Goal: Ask a question: Seek information or help from site administrators or community

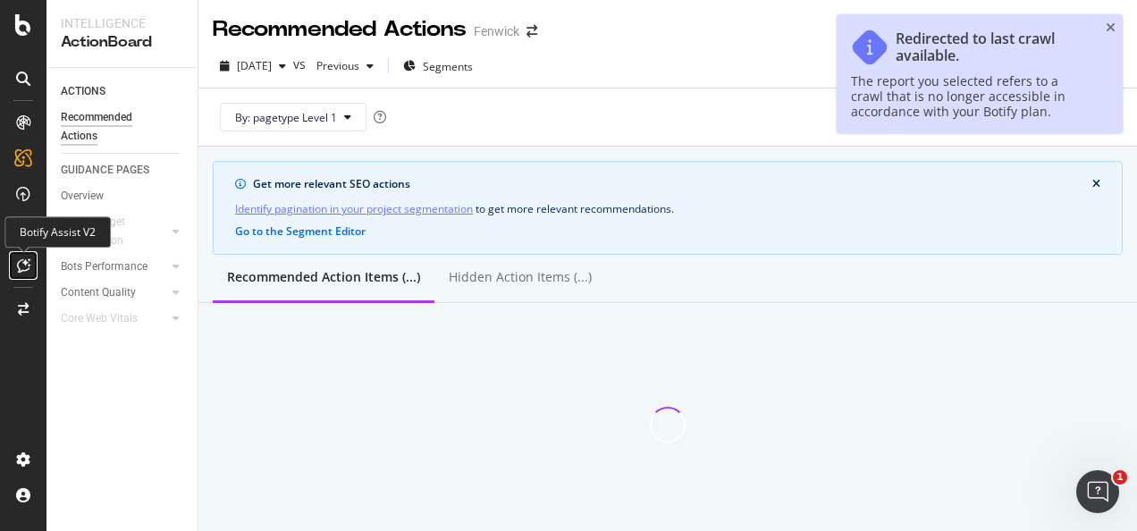
click at [18, 265] on icon at bounding box center [23, 265] width 13 height 14
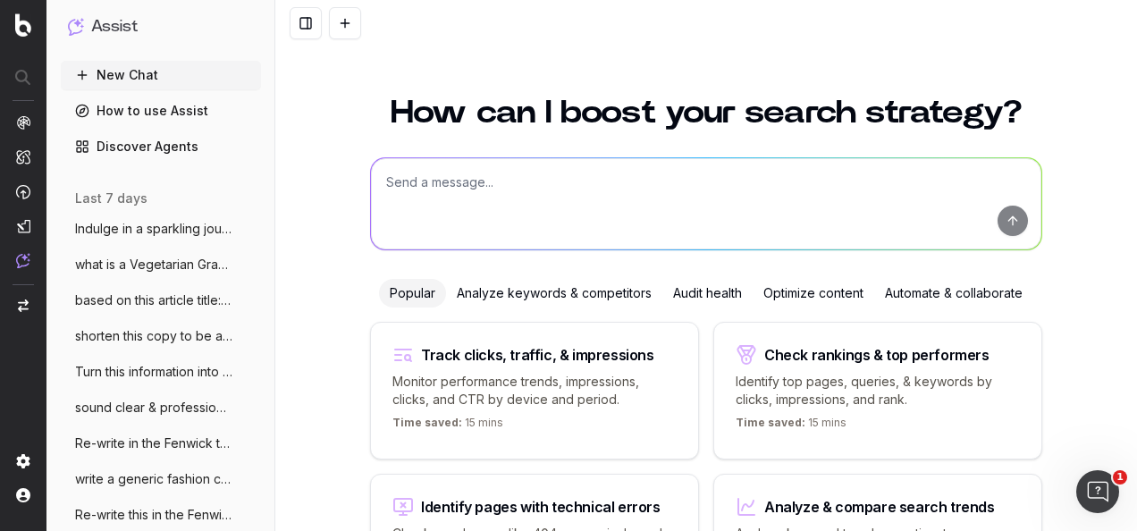
click at [559, 189] on textarea at bounding box center [706, 203] width 670 height 91
paste textarea "Adjust into the Fenwick tone of voice: INTRODUCTION: This season, elevate your …"
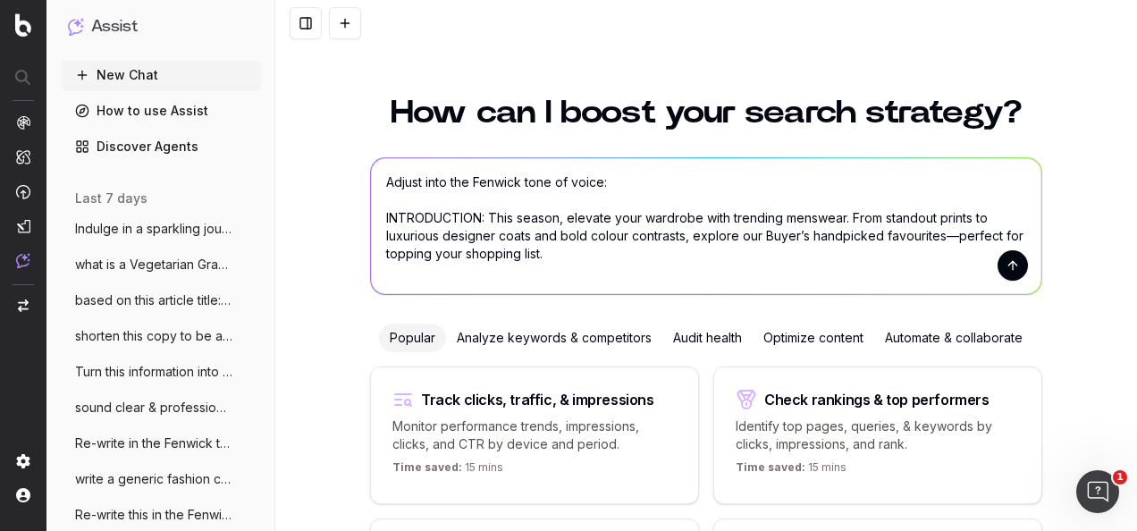
type textarea "Adjust into the Fenwick tone of voice: INTRODUCTION: This season, elevate your …"
click at [1003, 263] on button "submit" at bounding box center [1012, 265] width 30 height 30
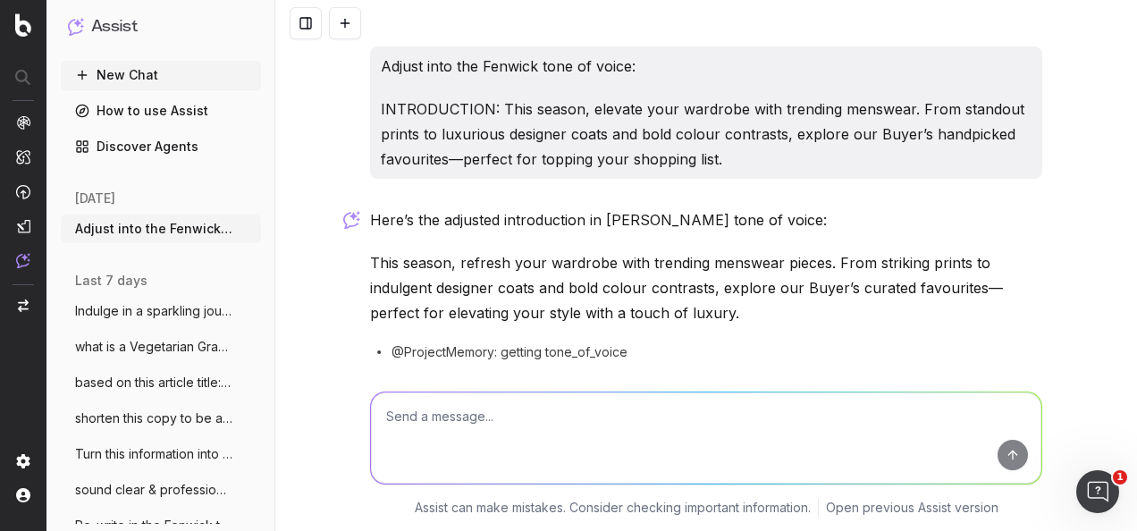
scroll to position [66, 0]
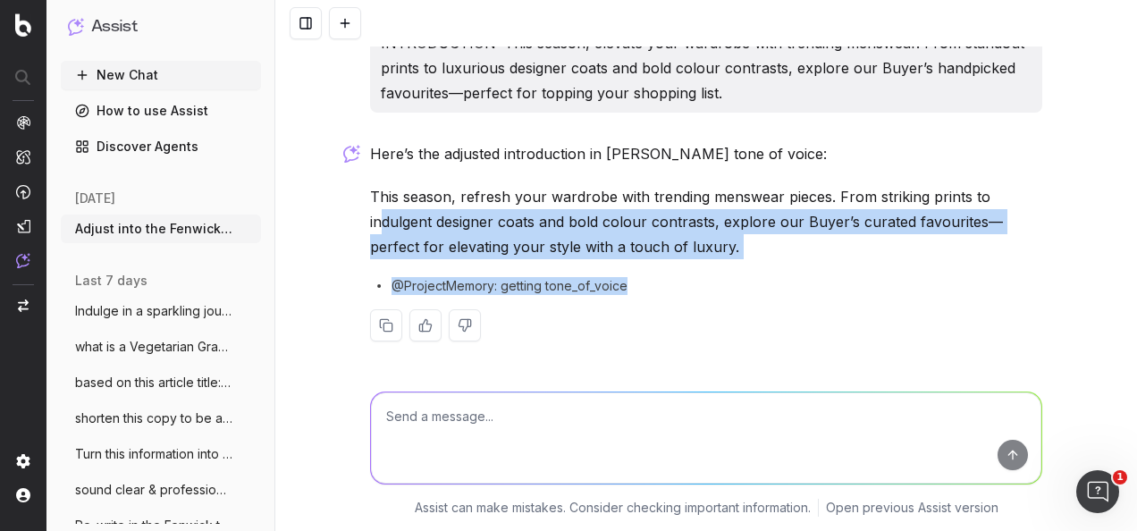
drag, startPoint x: 675, startPoint y: 261, endPoint x: 373, endPoint y: 220, distance: 304.8
click at [373, 220] on div "Here’s the adjusted introduction in Fenwick's tone of voice: This season, refre…" at bounding box center [706, 255] width 672 height 229
drag, startPoint x: 373, startPoint y: 220, endPoint x: 470, endPoint y: 219, distance: 97.4
click at [418, 214] on p "This season, refresh your wardrobe with trending menswear pieces. From striking…" at bounding box center [706, 221] width 672 height 75
click at [708, 247] on p "This season, refresh your wardrobe with trending menswear pieces. From striking…" at bounding box center [706, 221] width 672 height 75
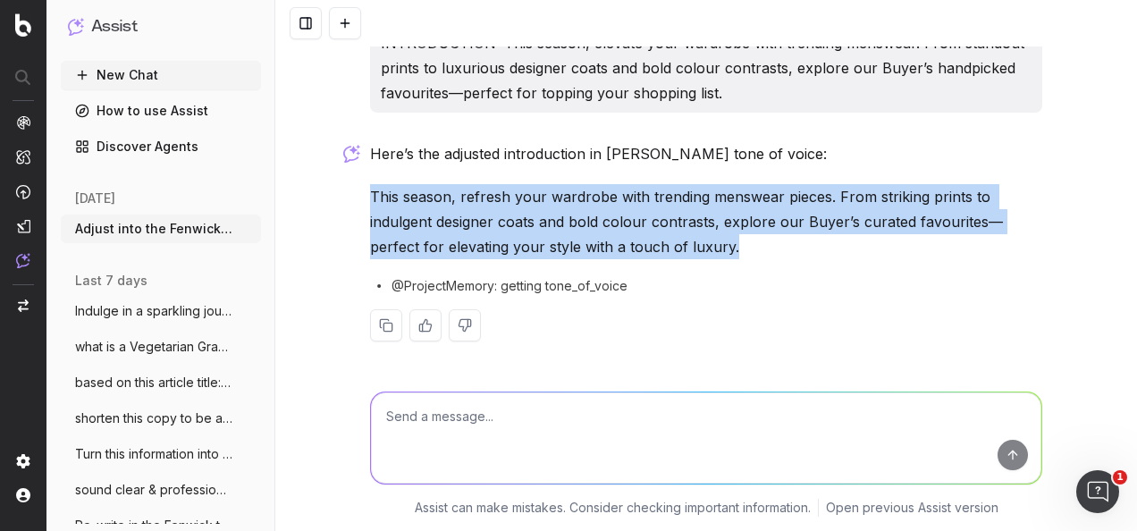
drag, startPoint x: 685, startPoint y: 249, endPoint x: 359, endPoint y: 189, distance: 331.8
click at [363, 189] on div "Adjust into the Fenwick tone of voice: INTRODUCTION: This season, elevate your …" at bounding box center [706, 175] width 686 height 390
drag, startPoint x: 359, startPoint y: 189, endPoint x: 415, endPoint y: 198, distance: 56.3
copy p "This season, refresh your wardrobe with trending menswear pieces. From striking…"
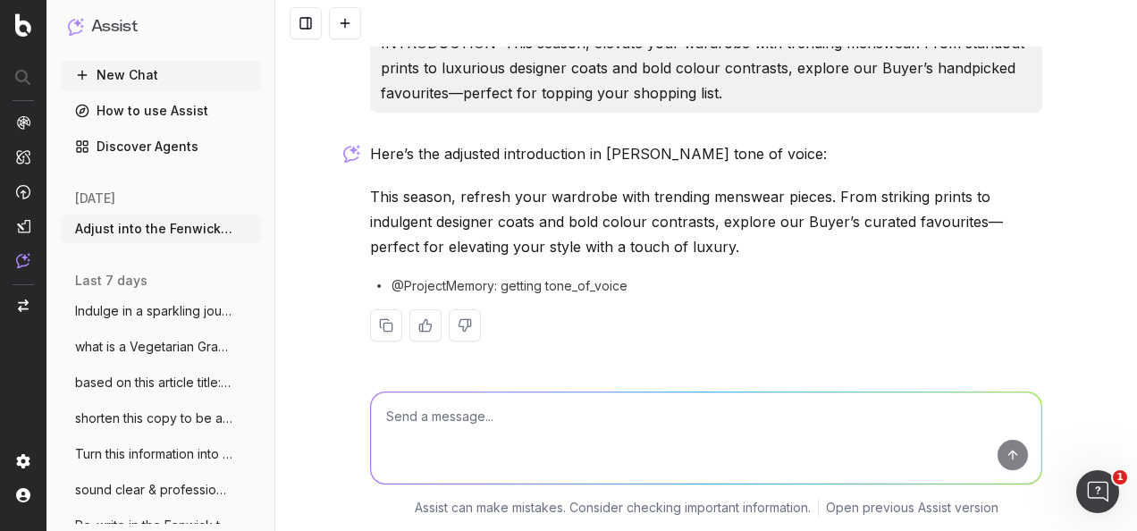
click at [513, 440] on textarea at bounding box center [706, 437] width 670 height 91
paste textarea "Re-write in the Fenwick tone of voice: MENSWEAR TREND 1: CHECKS Checked styles …"
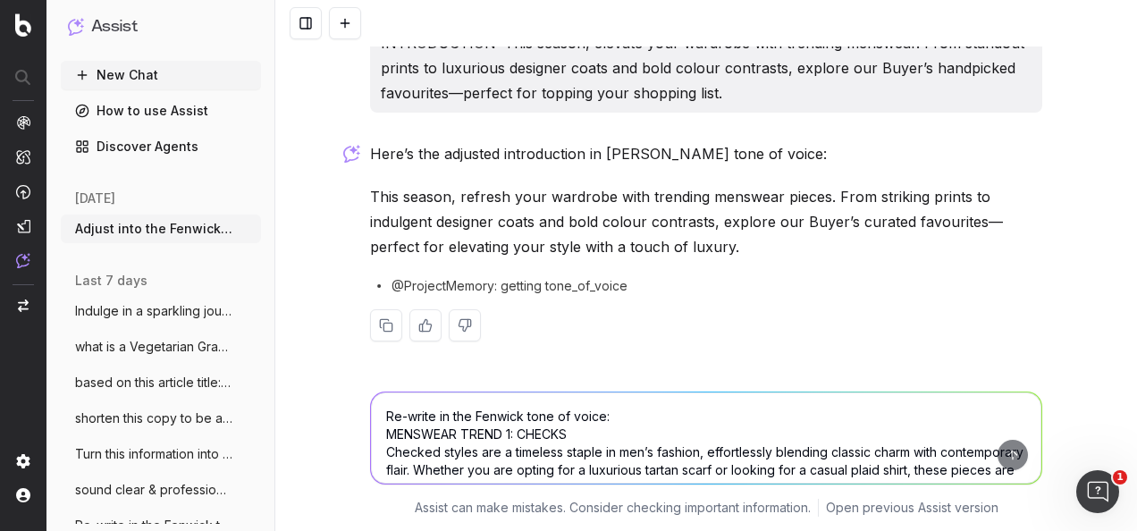
scroll to position [111, 0]
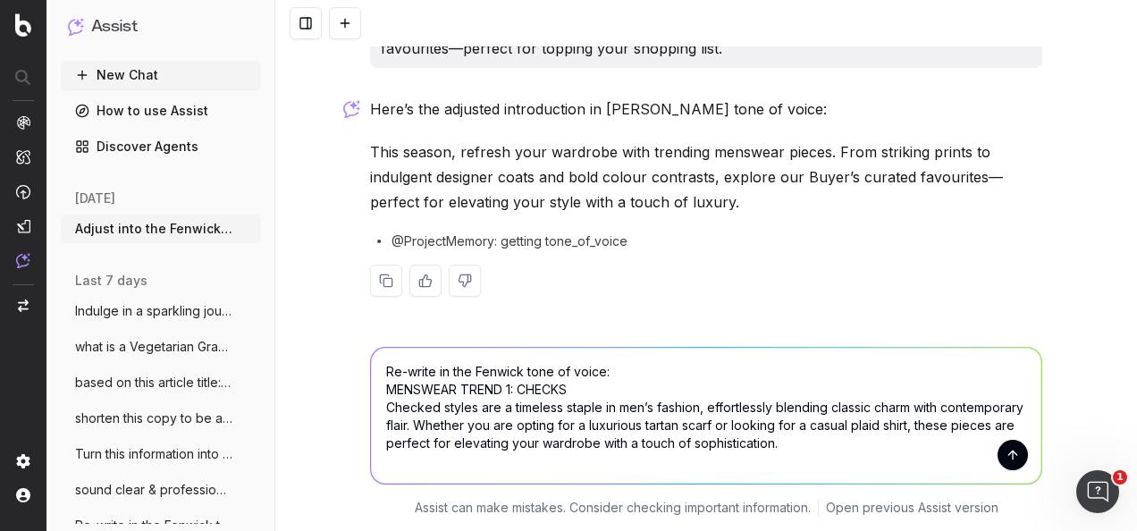
type textarea "Re-write in the Fenwick tone of voice: MENSWEAR TREND 1: CHECKS Checked styles …"
click at [1010, 463] on button "submit" at bounding box center [1012, 455] width 30 height 30
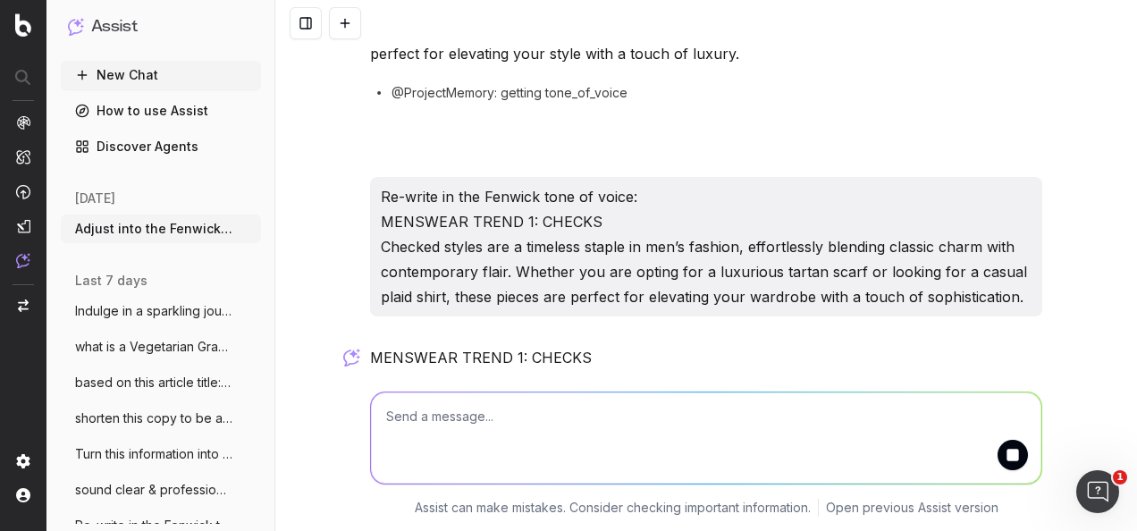
scroll to position [413, 0]
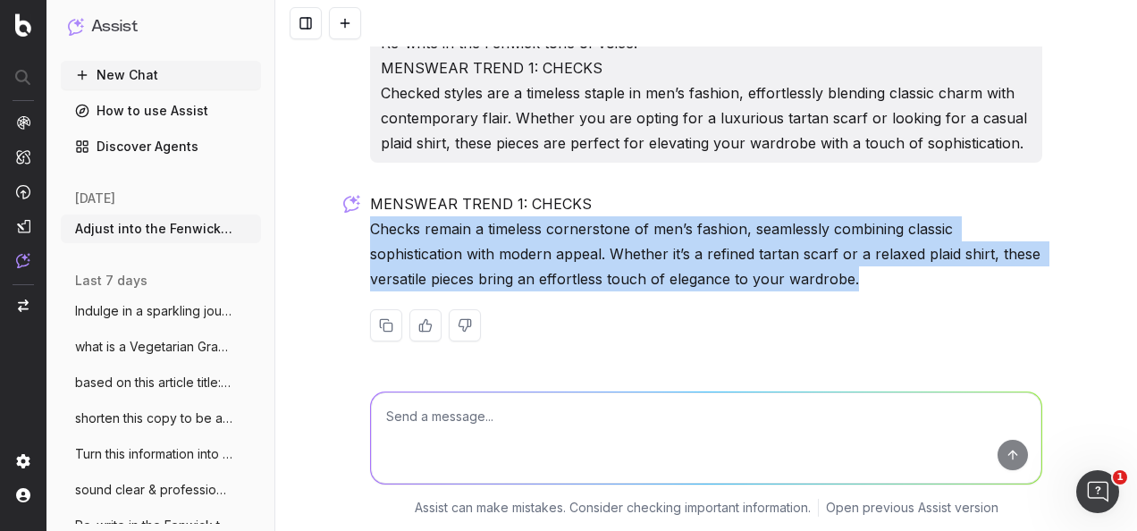
drag, startPoint x: 852, startPoint y: 290, endPoint x: 344, endPoint y: 232, distance: 511.8
click at [344, 232] on div "Adjust into the Fenwick tone of voice: INTRODUCTION: This season, elevate your …" at bounding box center [705, 265] width 861 height 531
drag, startPoint x: 344, startPoint y: 232, endPoint x: 486, endPoint y: 254, distance: 143.7
copy p "Checks remain a timeless cornerstone of men’s fashion, seamlessly combining cla…"
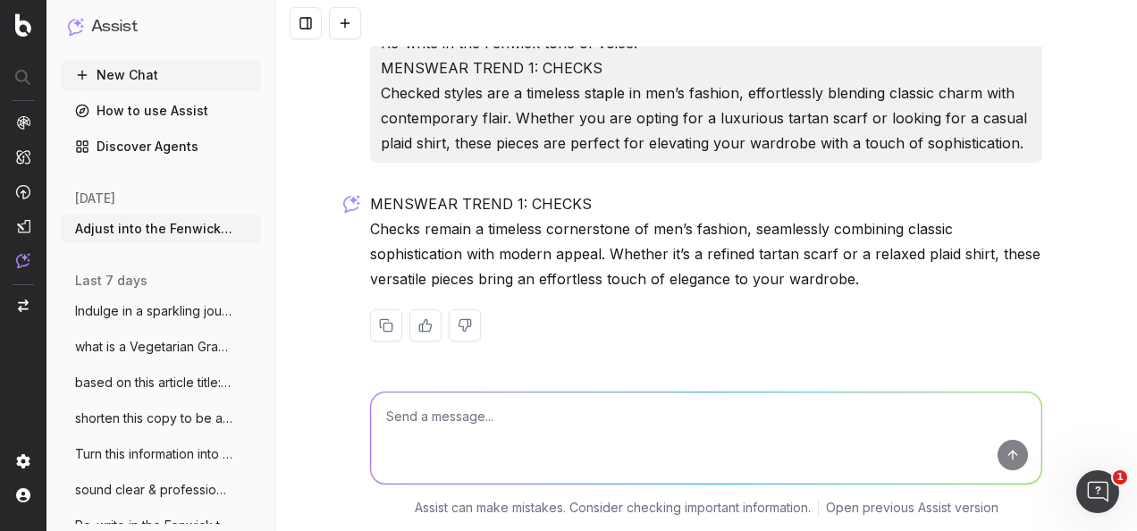
click at [574, 443] on textarea at bounding box center [706, 437] width 670 height 91
paste textarea "Colour contrast clothing for men brings bold combinations to the forefront, cre…"
type textarea "re-write in the fenwick tone of voice: Colour contrast clothing for men brings …"
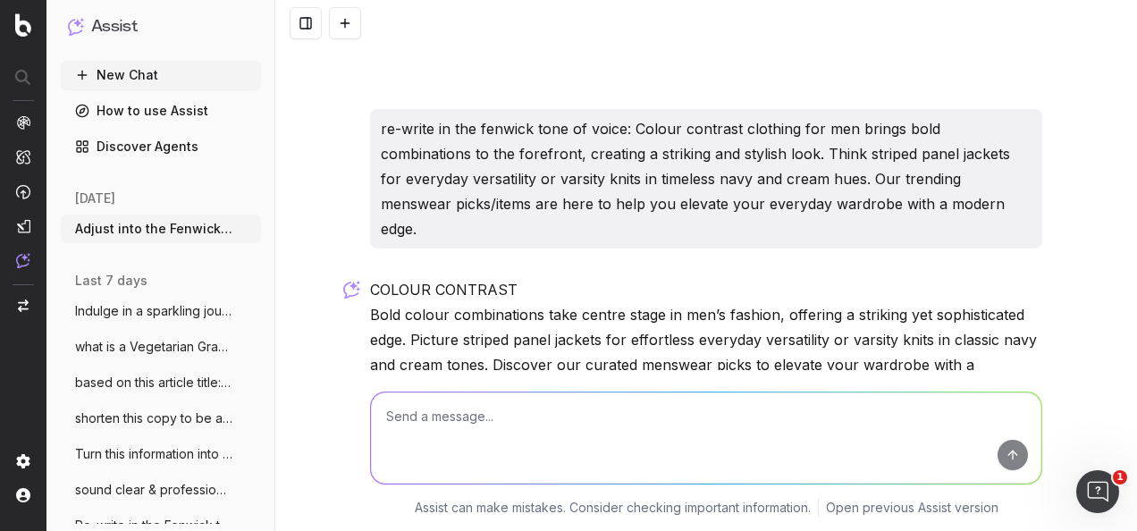
scroll to position [760, 0]
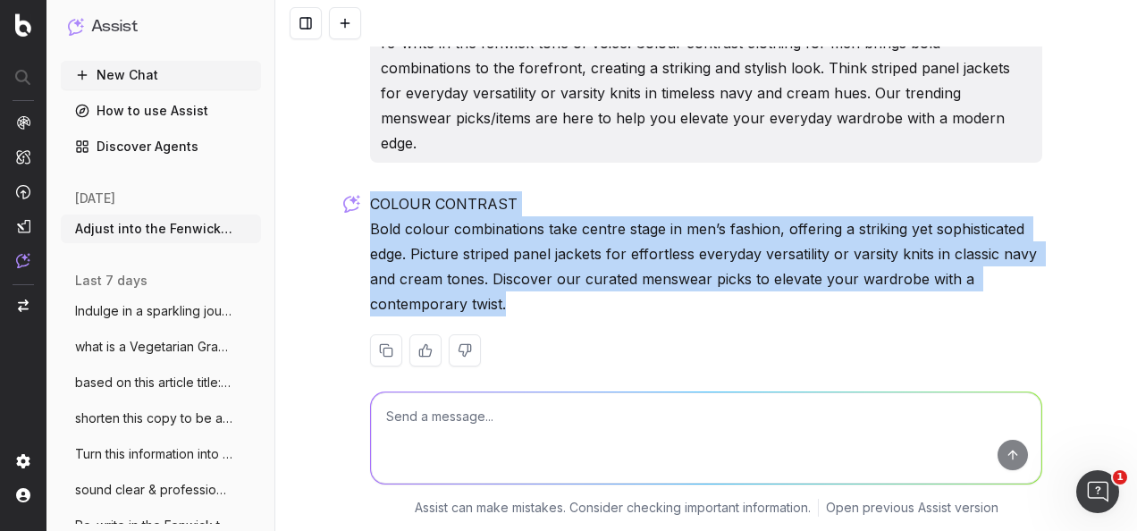
drag, startPoint x: 504, startPoint y: 278, endPoint x: 364, endPoint y: 187, distance: 167.3
click at [370, 191] on p "COLOUR CONTRAST Bold colour combinations take centre stage in men’s fashion, of…" at bounding box center [706, 253] width 672 height 125
drag, startPoint x: 364, startPoint y: 187, endPoint x: 383, endPoint y: 187, distance: 19.7
copy p "COLOUR CONTRAST Bold colour combinations take centre stage in men’s fashion, of…"
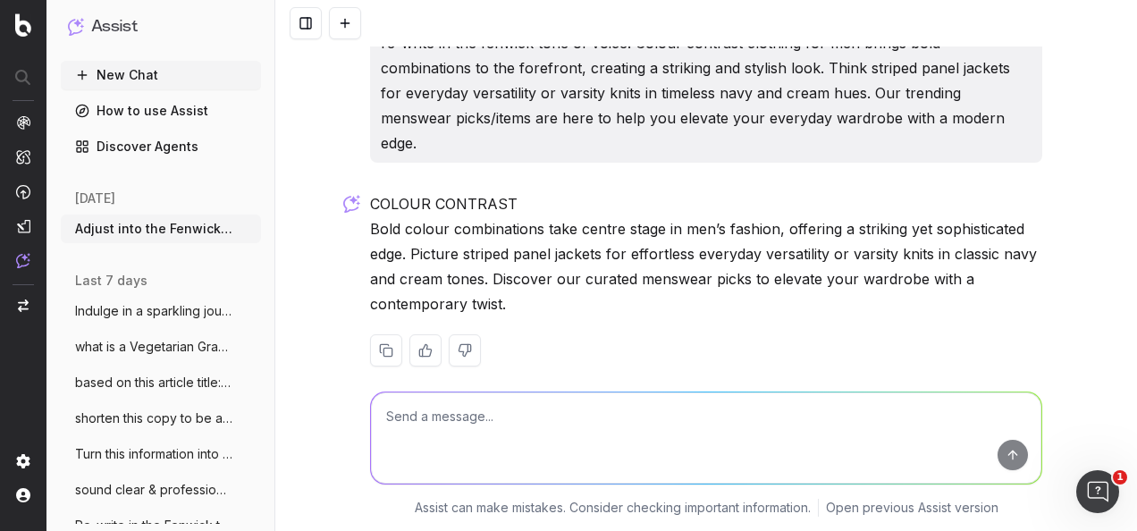
click at [541, 434] on textarea at bounding box center [706, 437] width 670 height 91
paste textarea "Re-write in the Fenwick tone of voice: Step into the season with timeless sophi…"
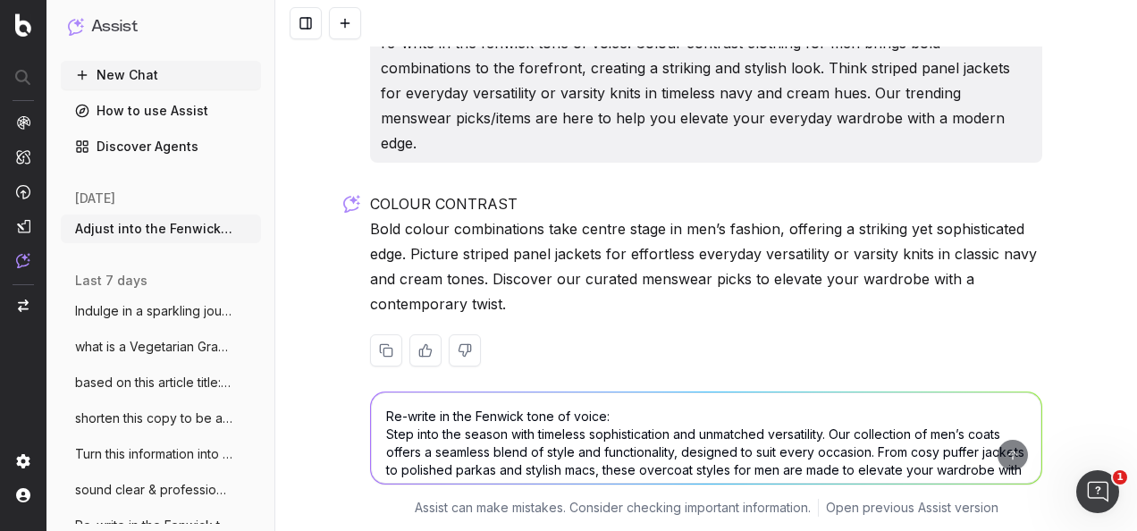
scroll to position [21, 0]
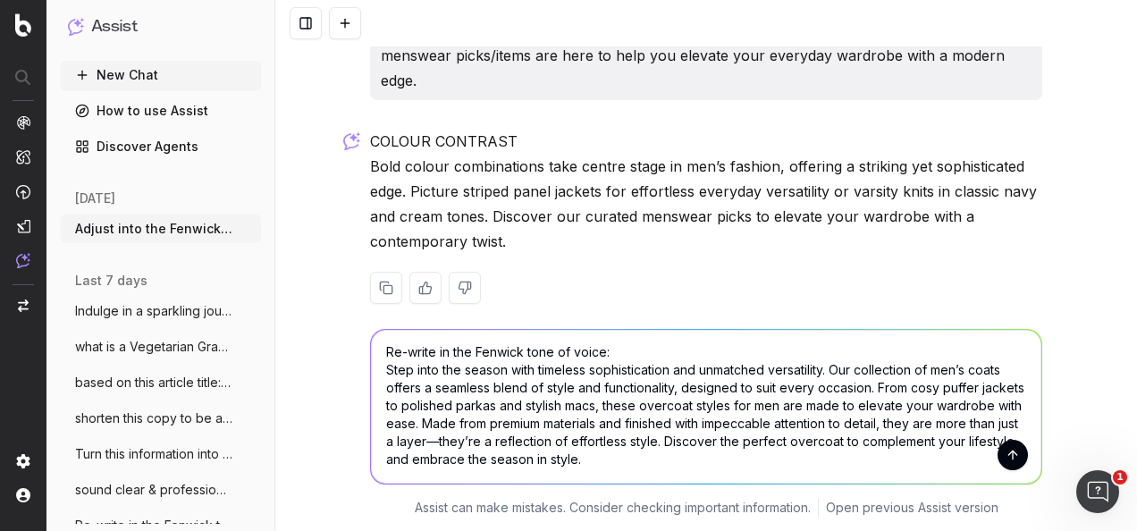
type textarea "Re-write in the Fenwick tone of voice: Step into the season with timeless sophi…"
click at [1011, 450] on button "submit" at bounding box center [1012, 455] width 30 height 30
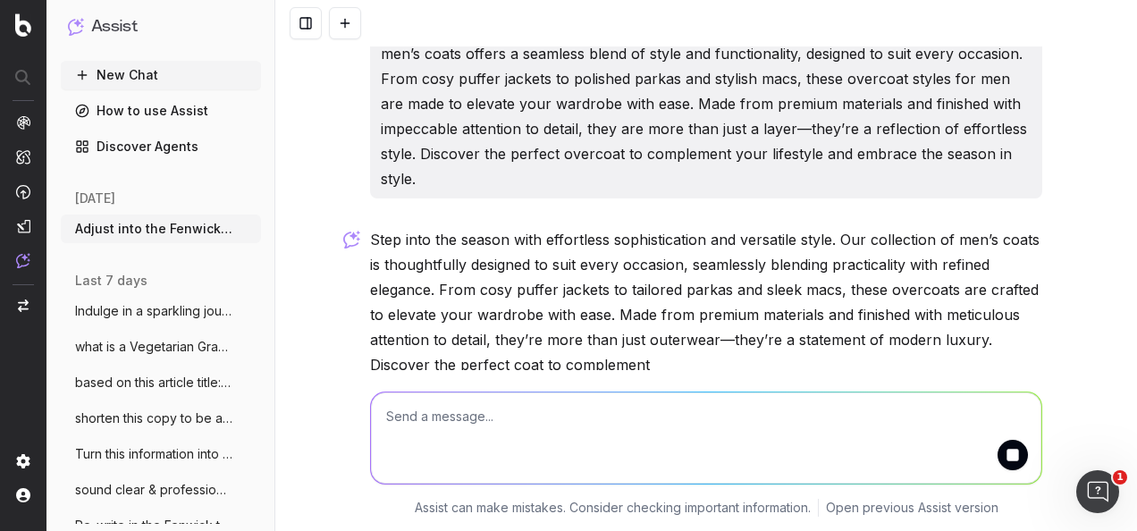
scroll to position [1231, 0]
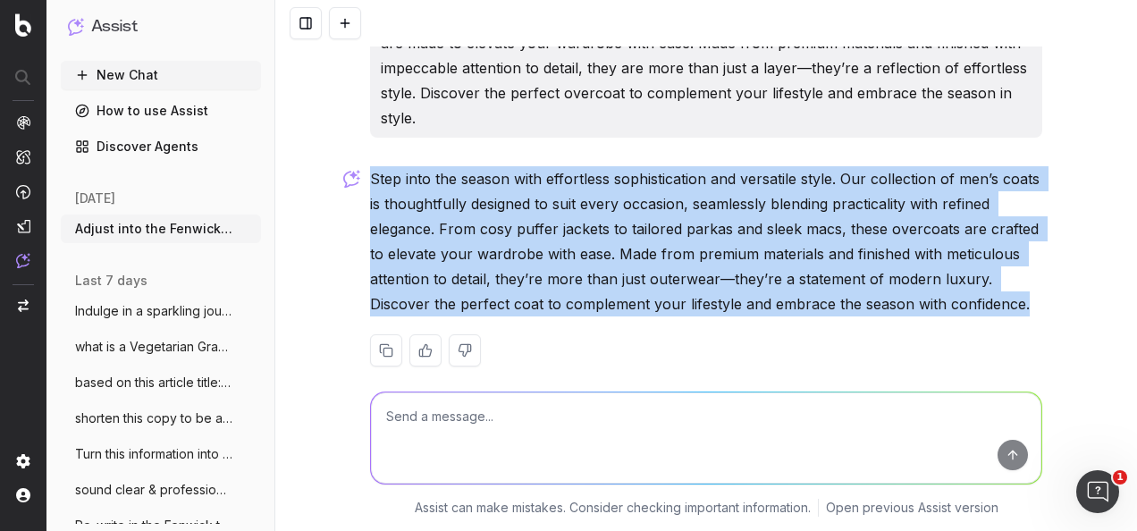
drag, startPoint x: 1020, startPoint y: 281, endPoint x: 359, endPoint y: 155, distance: 673.1
drag, startPoint x: 359, startPoint y: 155, endPoint x: 390, endPoint y: 163, distance: 32.1
copy p "Step into the season with effortless sophistication and versatile style. Our co…"
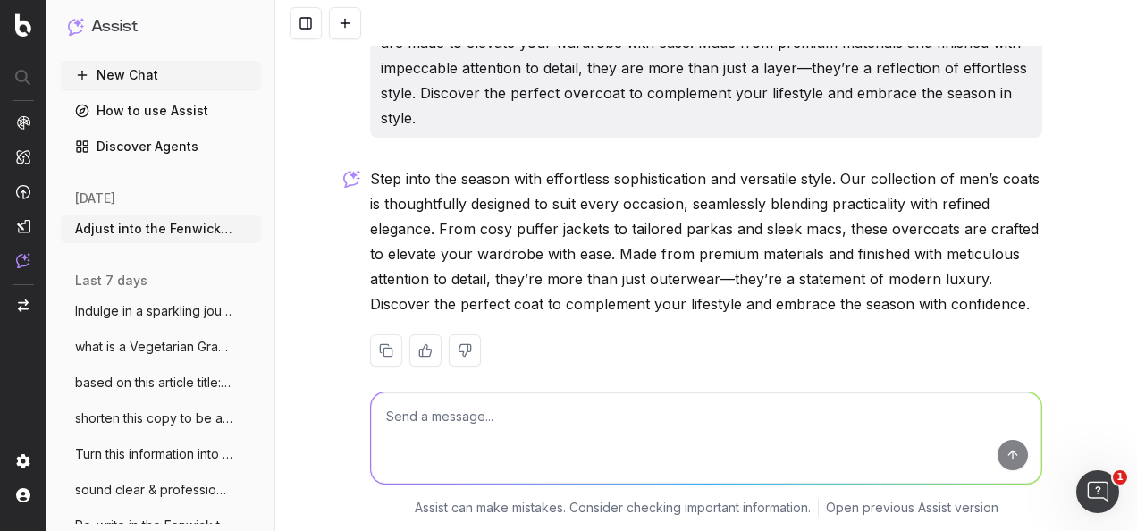
click at [500, 424] on textarea at bounding box center [706, 437] width 670 height 91
paste textarea "Re-write in the Fenwick tone of voice: Step into the season with timeless sophi…"
type textarea "Re-write in the Fenwick tone of voice: Step into the season with timeless sophi…"
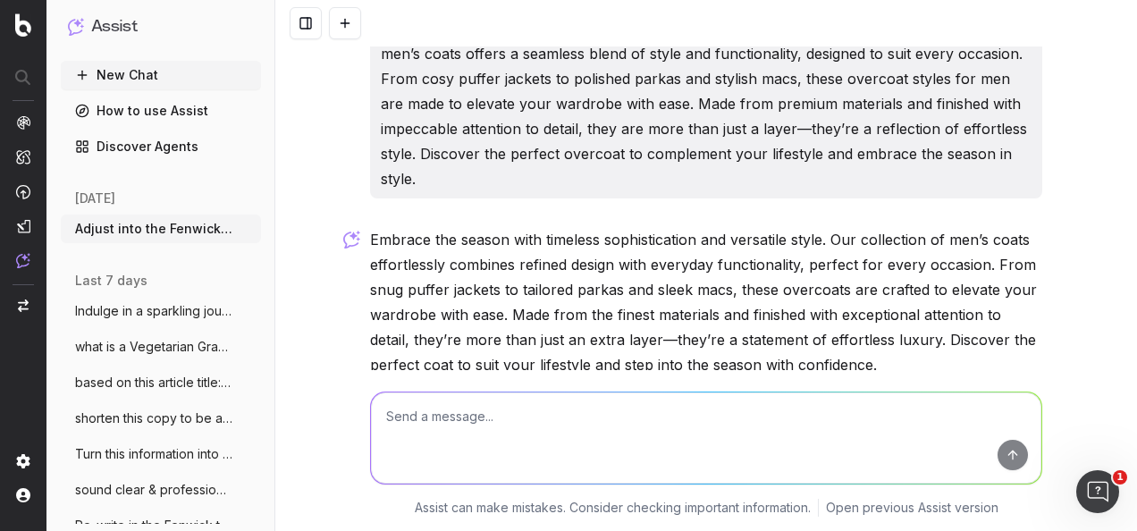
scroll to position [1703, 0]
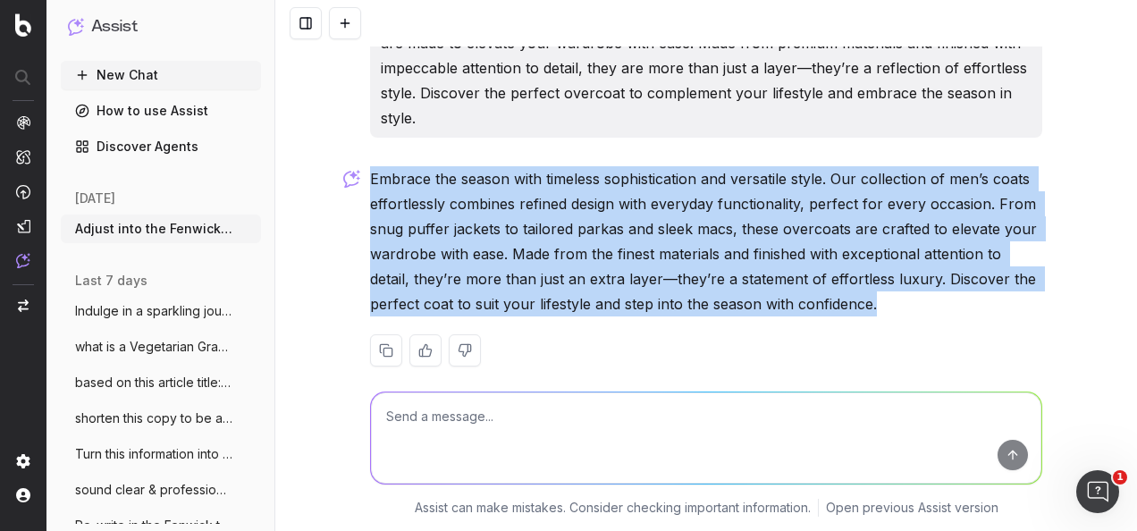
drag, startPoint x: 795, startPoint y: 256, endPoint x: 364, endPoint y: 154, distance: 443.7
click at [370, 166] on p "Embrace the season with timeless sophistication and versatile style. Our collec…" at bounding box center [706, 241] width 672 height 150
drag, startPoint x: 364, startPoint y: 154, endPoint x: 405, endPoint y: 152, distance: 41.1
copy p "Embrace the season with timeless sophistication and versatile style. Our collec…"
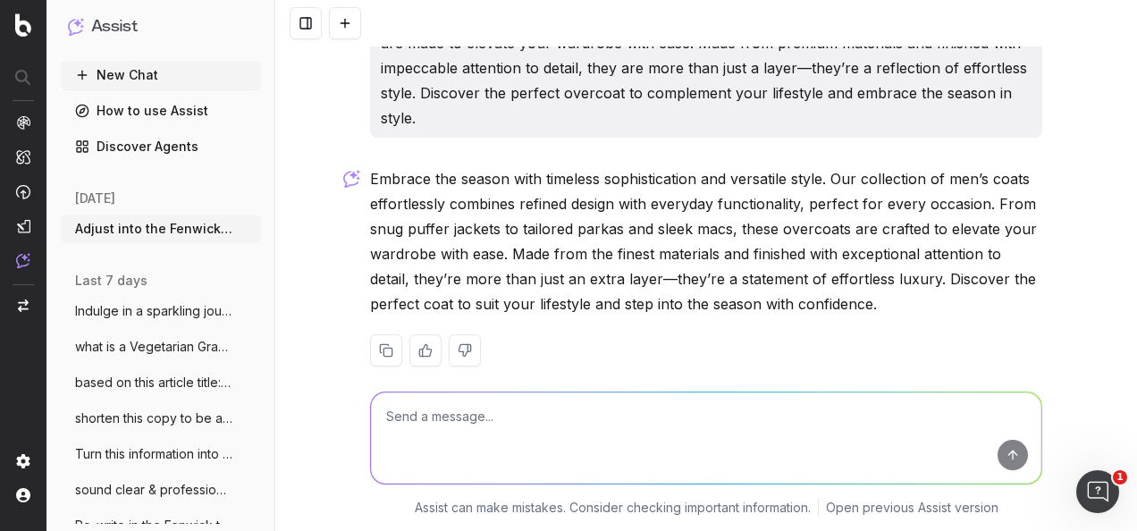
click at [564, 432] on textarea at bounding box center [706, 437] width 670 height 91
paste textarea "Based on this article write me an optimised seo meta title and seo meta descrip…"
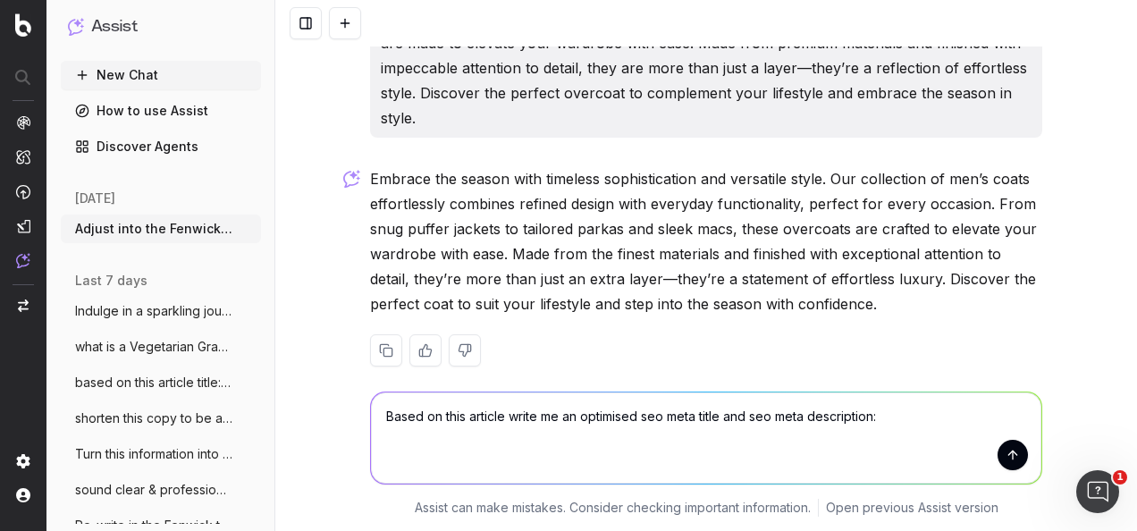
paste textarea "Buyer’s Edit: Must-Have Menswear Trends for A/W 2025 INTRODUCTION: This season,…"
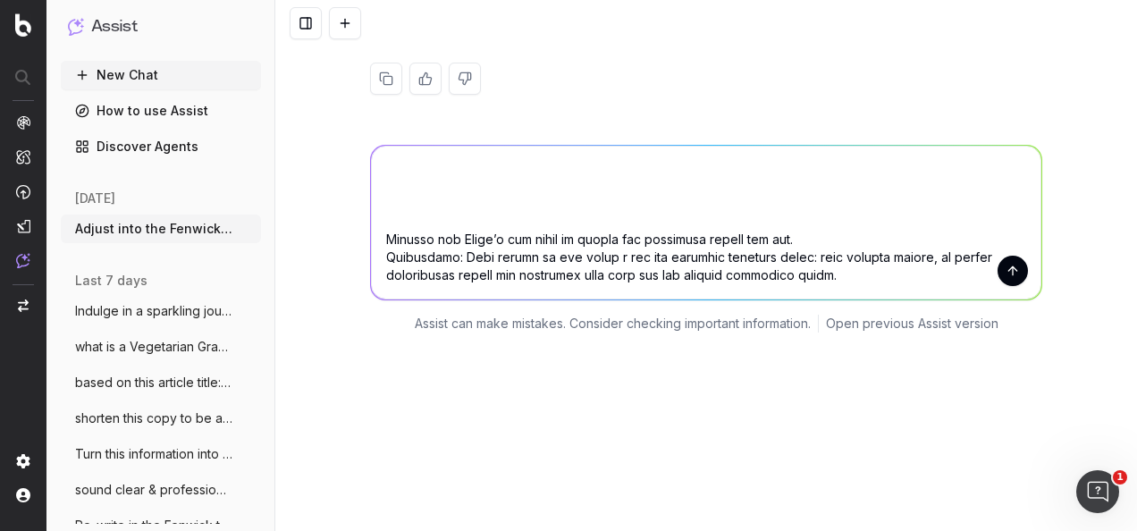
scroll to position [1875, 0]
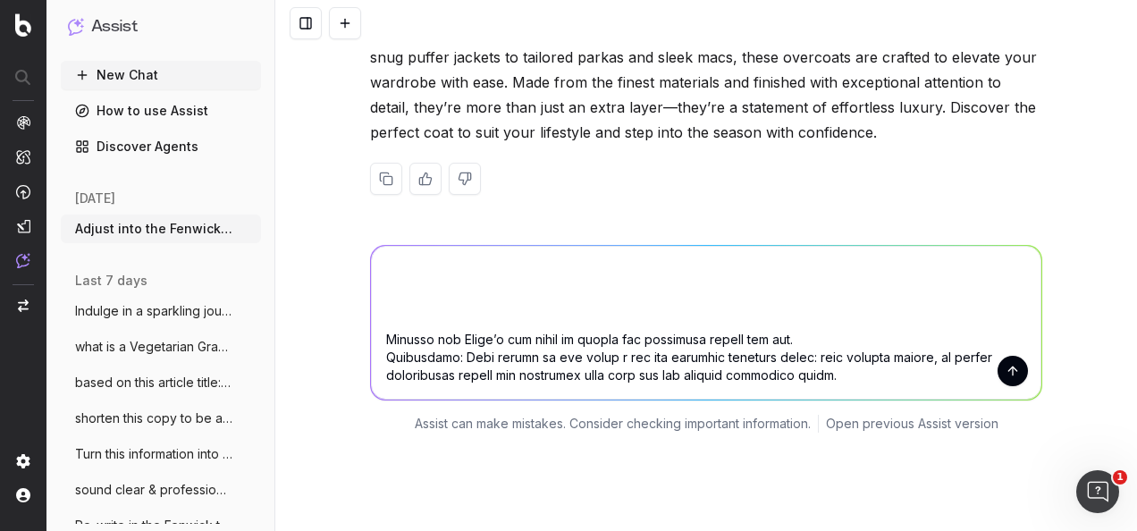
type textarea "Based on this article write me an optimised seo meta title and seo meta descrip…"
click at [1012, 356] on button "submit" at bounding box center [1012, 371] width 30 height 30
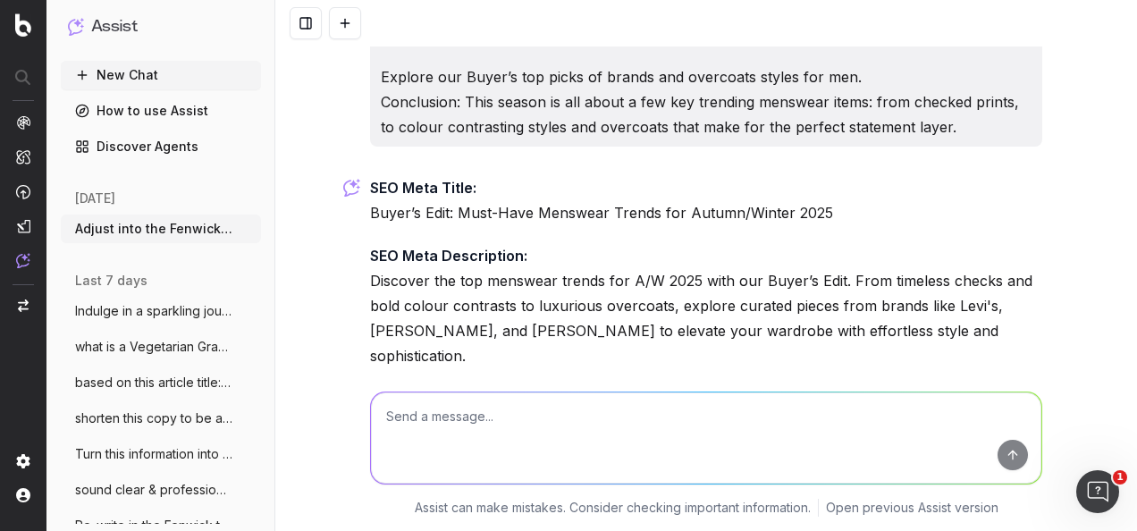
scroll to position [3072, 0]
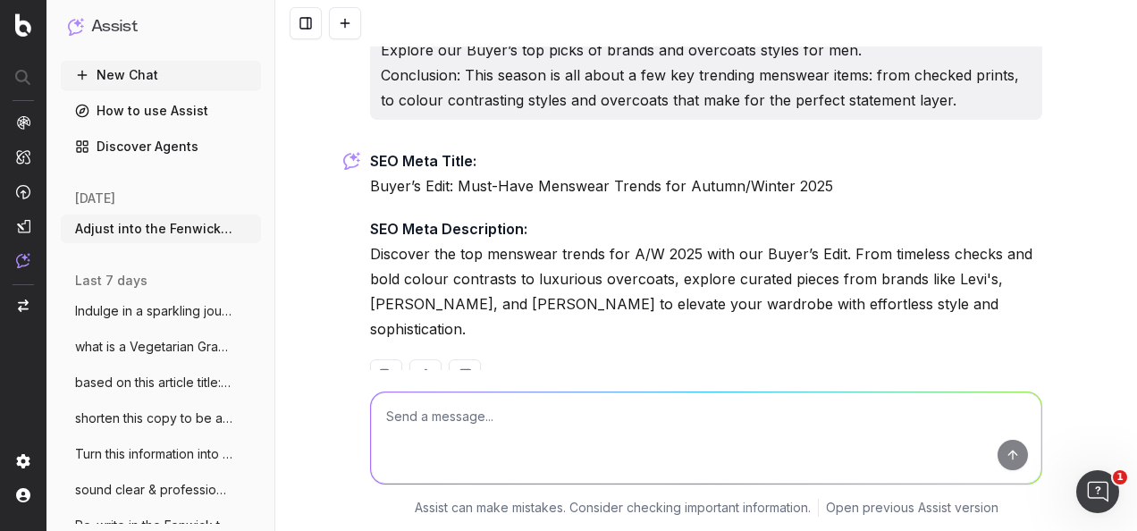
drag, startPoint x: 642, startPoint y: 164, endPoint x: 366, endPoint y: 136, distance: 276.7
click at [370, 148] on p "SEO Meta Title: Buyer’s Edit: Must-Have Menswear Trends for Autumn/Winter 2025" at bounding box center [706, 173] width 672 height 50
drag, startPoint x: 366, startPoint y: 136, endPoint x: 428, endPoint y: 130, distance: 61.9
copy p "SEO Meta Title: Buyer’s Edit: Must-Have Menswear Trends for Autumn/Winter 2025"
click at [542, 257] on p "SEO Meta Description: Discover the top menswear trends for A/W 2025 with our Bu…" at bounding box center [706, 278] width 672 height 125
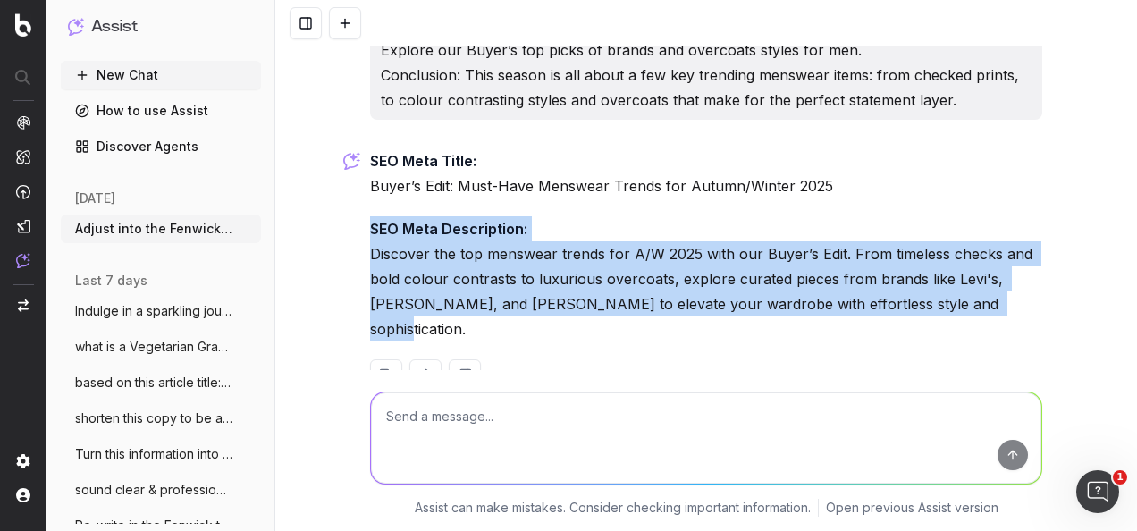
drag, startPoint x: 876, startPoint y: 283, endPoint x: 367, endPoint y: 204, distance: 514.6
click at [370, 216] on p "SEO Meta Description: Discover the top menswear trends for A/W 2025 with our Bu…" at bounding box center [706, 278] width 672 height 125
drag, startPoint x: 367, startPoint y: 204, endPoint x: 425, endPoint y: 197, distance: 58.5
copy p "SEO Meta Description: Discover the top menswear trends for A/W 2025 with our Bu…"
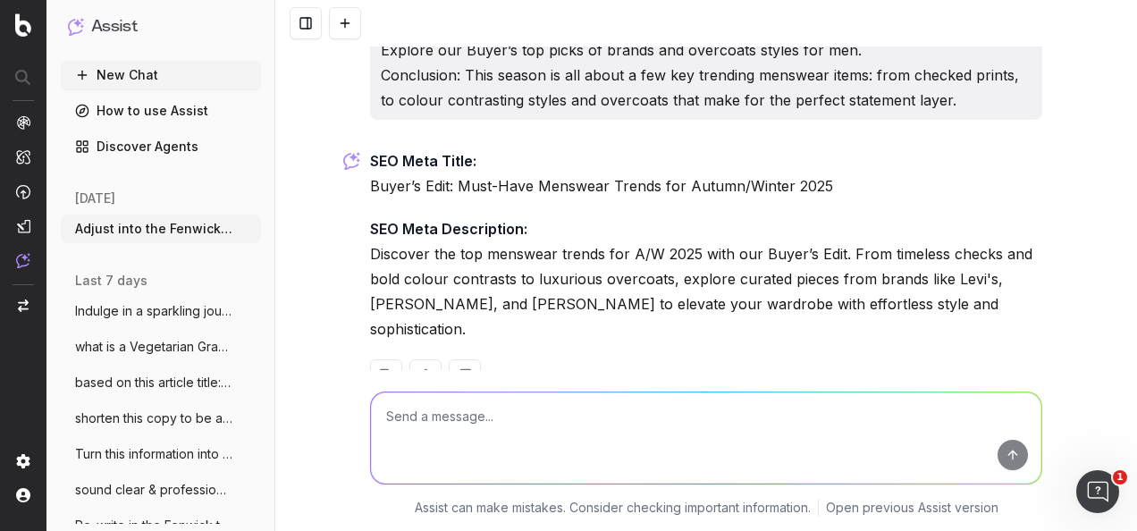
click at [561, 424] on textarea at bounding box center [706, 437] width 670 height 91
paste textarea "Conclusion: This season is all about a few key trending menswear items: from ch…"
type textarea "expand on this conclusion, written in the fenwick tone of voice: Conclusion: Th…"
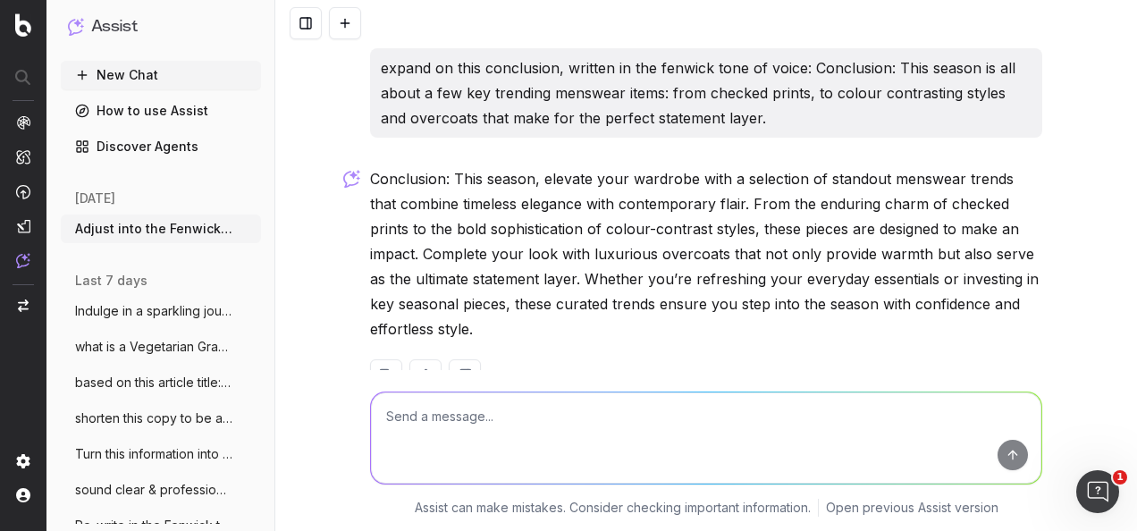
scroll to position [3355, 0]
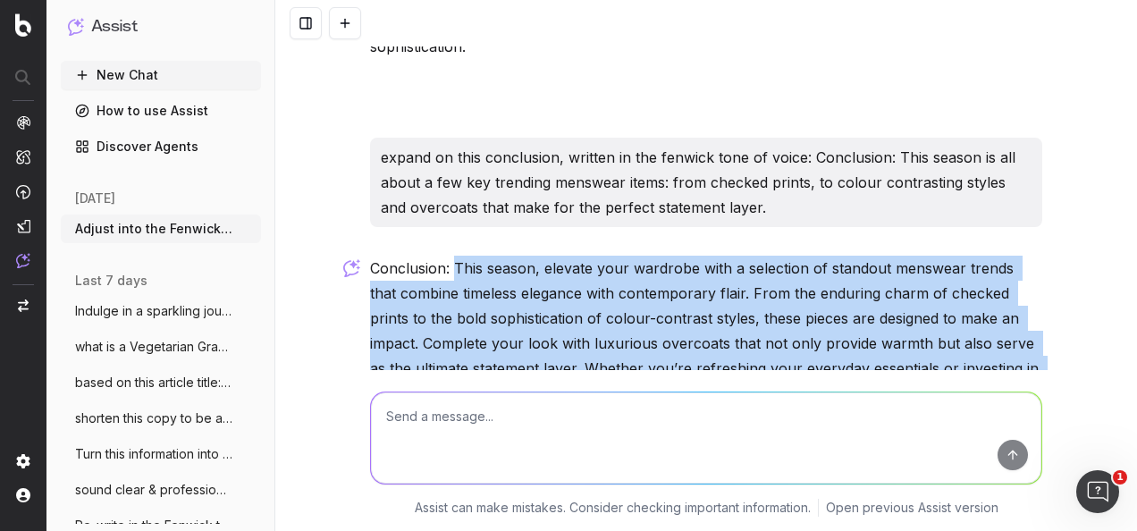
drag, startPoint x: 447, startPoint y: 212, endPoint x: 491, endPoint y: 379, distance: 173.0
click at [491, 379] on div "Adjust into the Fenwick tone of voice: INTRODUCTION: This season, elevate your …" at bounding box center [705, 265] width 861 height 531
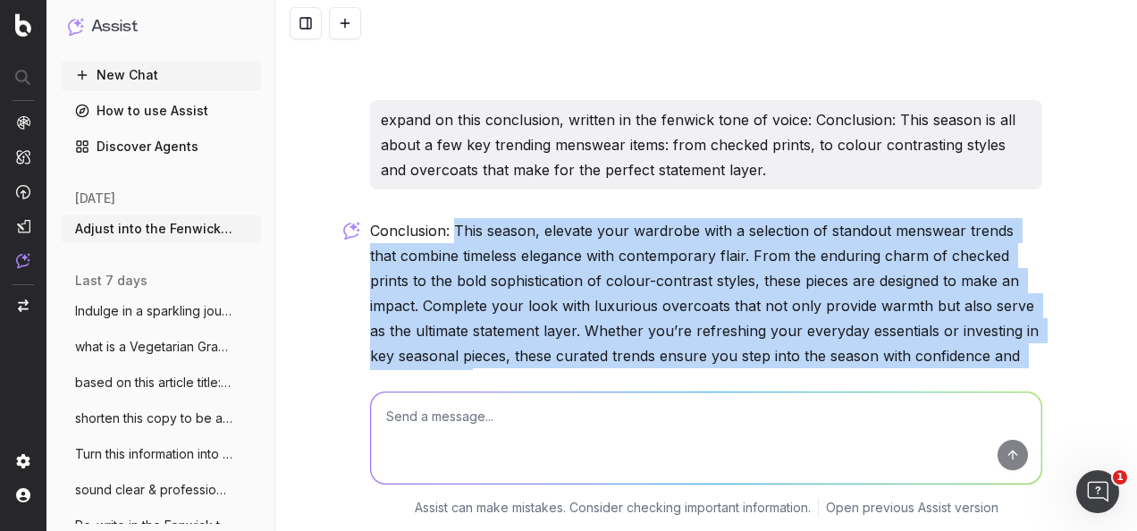
scroll to position [3444, 0]
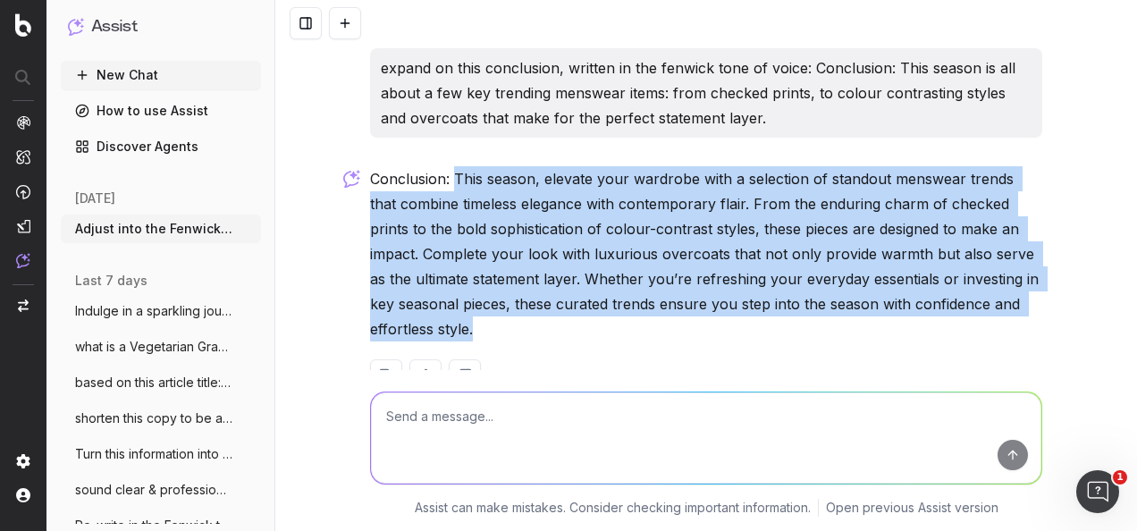
copy div "This season, elevate your wardrobe with a selection of standout menswear trends…"
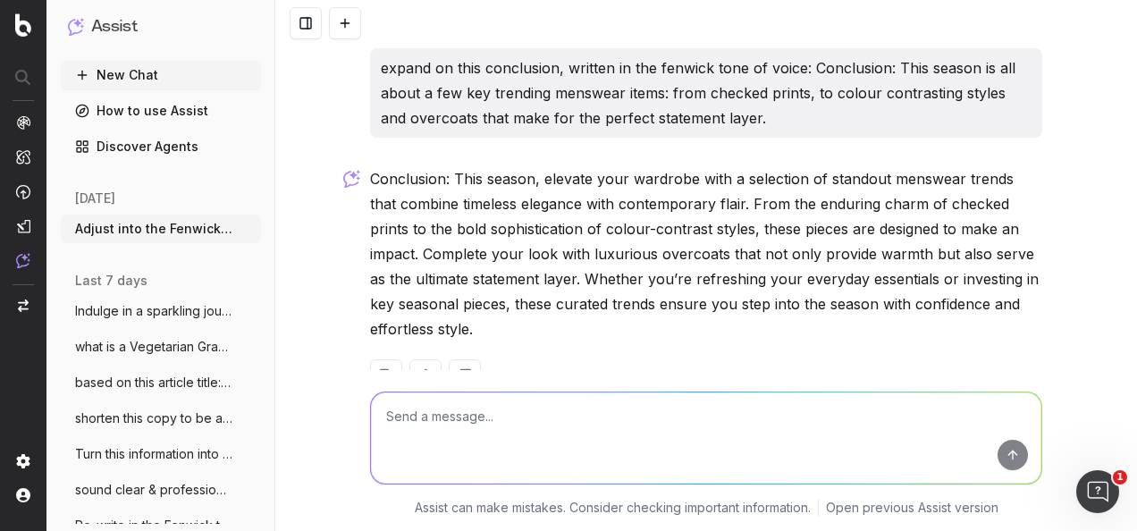
click at [534, 466] on textarea at bounding box center [706, 437] width 670 height 91
paste textarea "Conclusion: This season, elevate your wardrobe with a selection of standout men…"
type textarea "re-write in the fenwick tone of voice: Conclusion: This season, elevate your wa…"
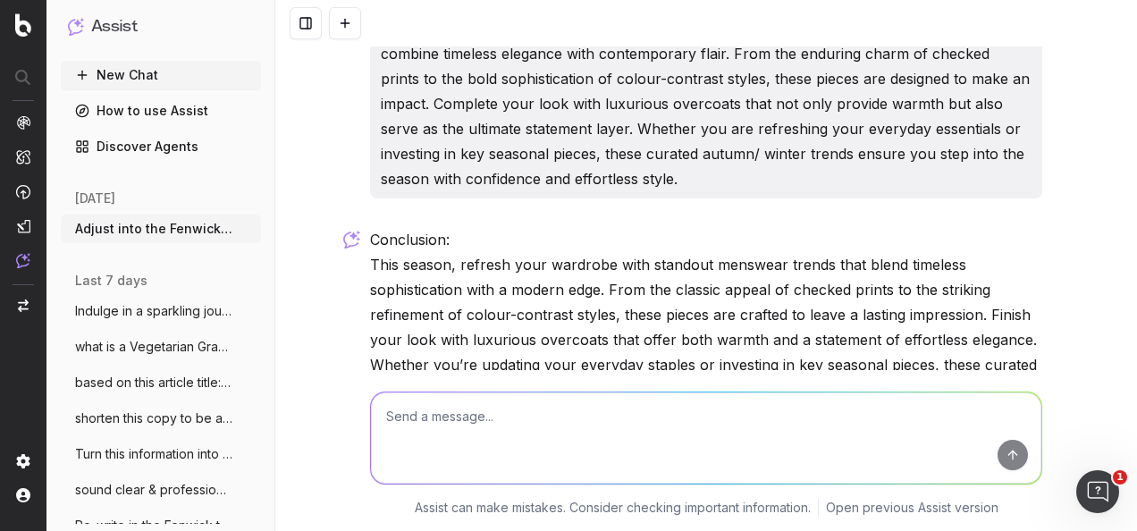
scroll to position [3941, 0]
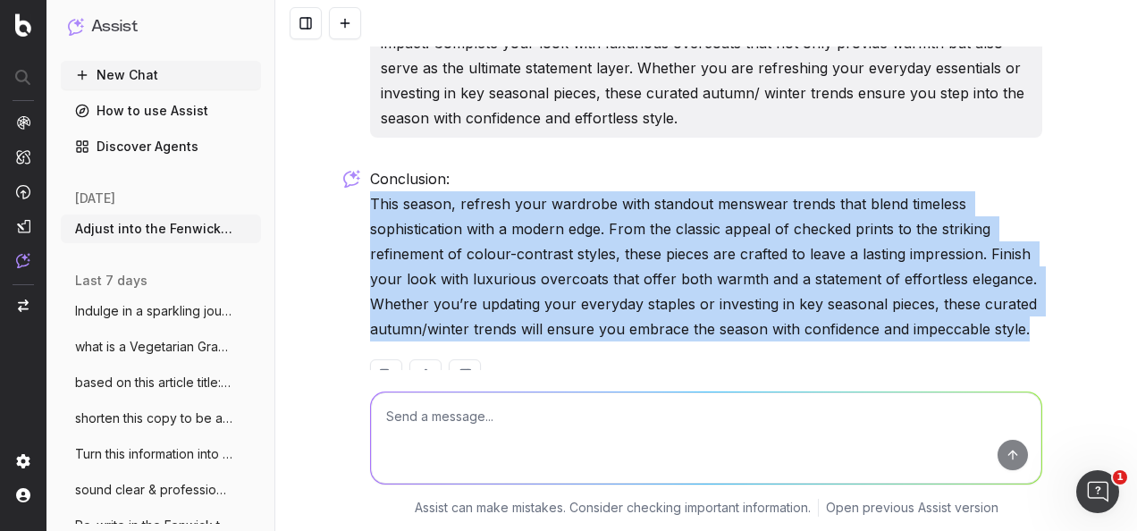
drag, startPoint x: 1036, startPoint y: 282, endPoint x: 350, endPoint y: 150, distance: 698.0
click at [350, 150] on div "Adjust into the Fenwick tone of voice: INTRODUCTION: This season, elevate your …" at bounding box center [705, 265] width 861 height 531
drag, startPoint x: 350, startPoint y: 150, endPoint x: 443, endPoint y: 188, distance: 100.2
copy p "This season, refresh your wardrobe with standout menswear trends that blend tim…"
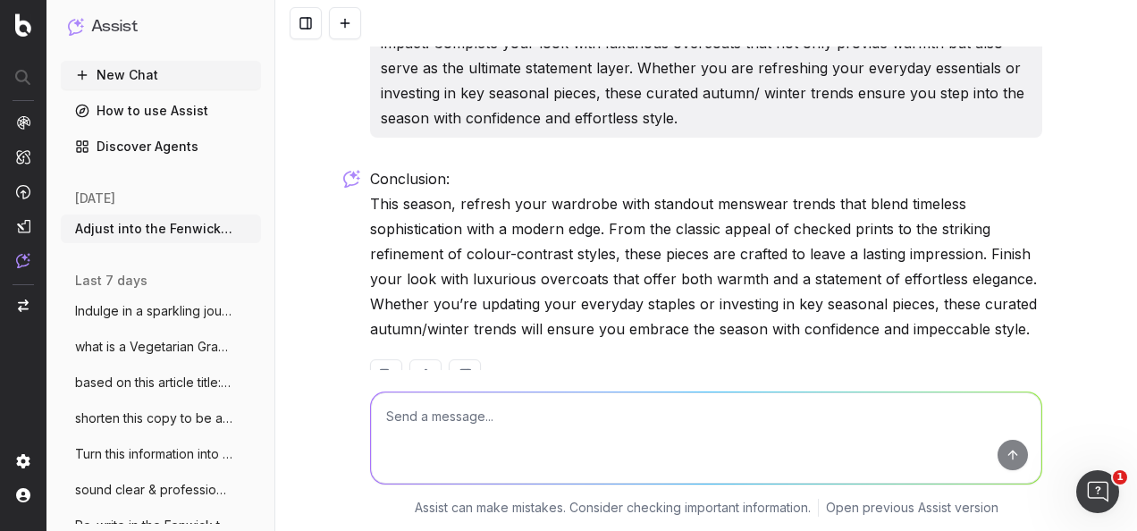
click at [558, 473] on textarea at bounding box center [706, 437] width 670 height 91
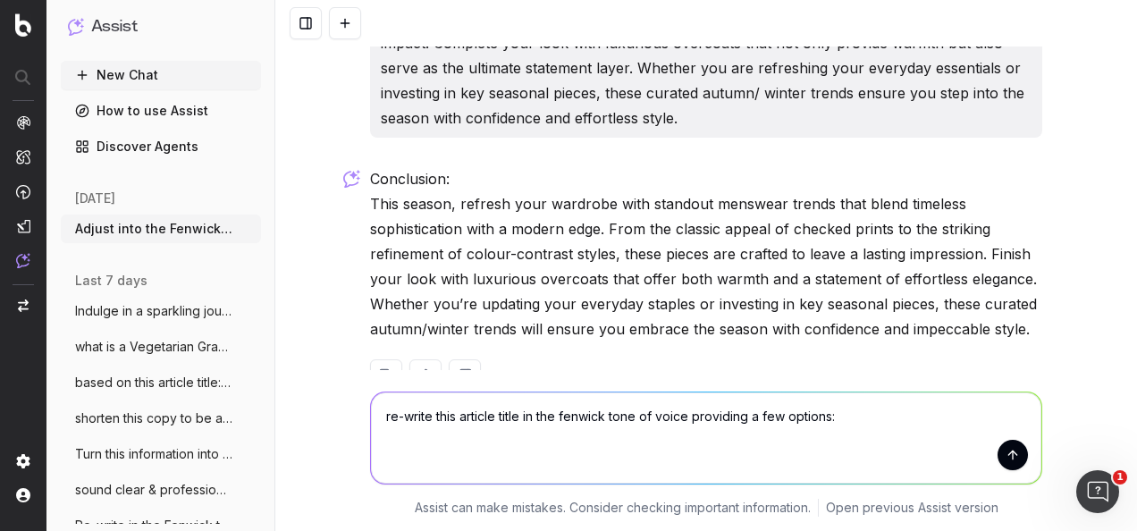
type textarea "re-write this article title in the fenwick tone of voice providing a few option…"
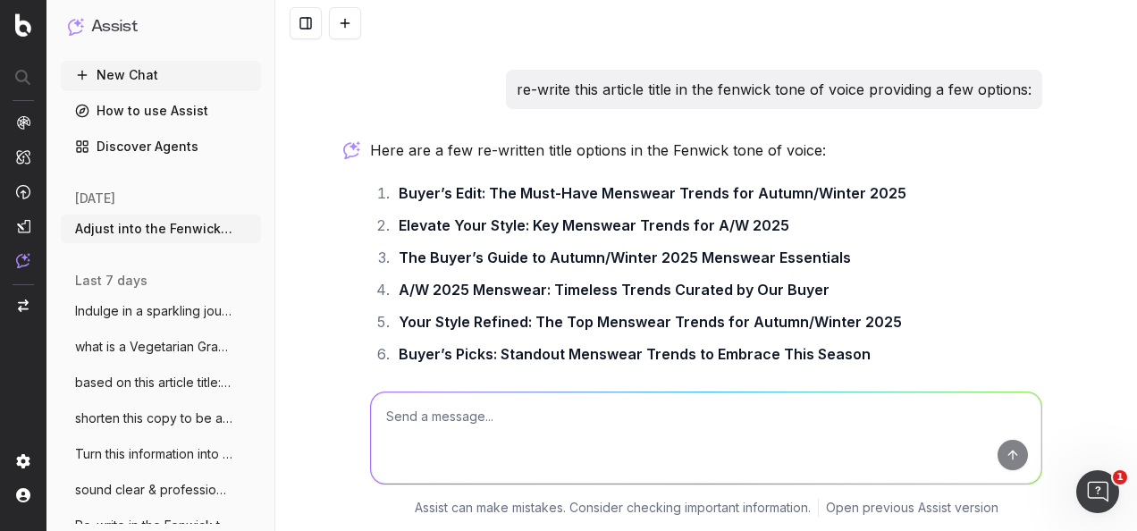
scroll to position [4316, 0]
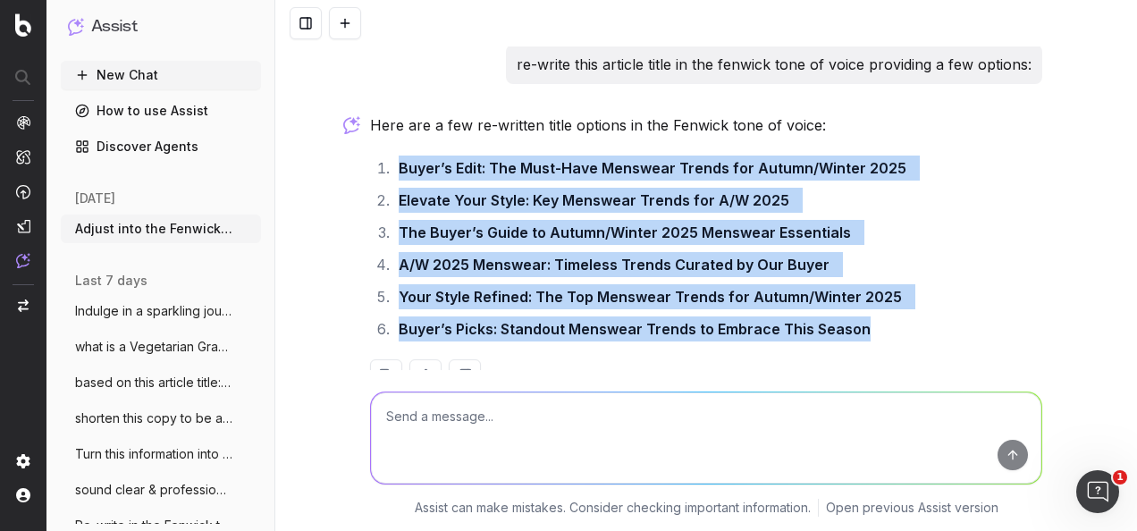
drag, startPoint x: 869, startPoint y: 276, endPoint x: 377, endPoint y: 113, distance: 517.7
click at [377, 155] on ol "Buyer’s Edit: The Must-Have Menswear Trends for Autumn/Winter 2025 Elevate Your…" at bounding box center [706, 248] width 672 height 186
drag, startPoint x: 377, startPoint y: 113, endPoint x: 497, endPoint y: 114, distance: 119.7
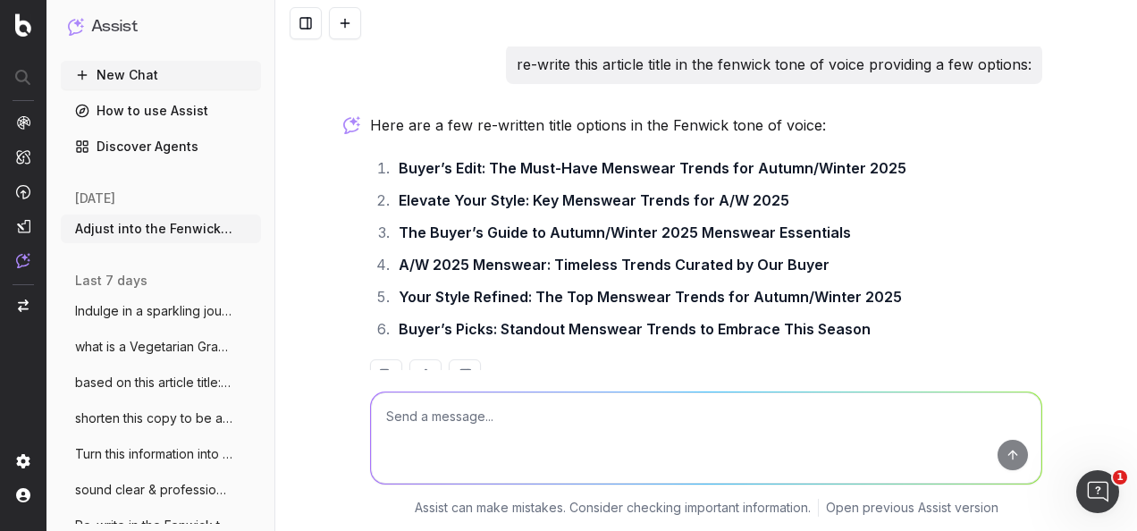
click at [582, 452] on textarea at bounding box center [706, 437] width 670 height 91
type textarea "which is best for fenwick?"
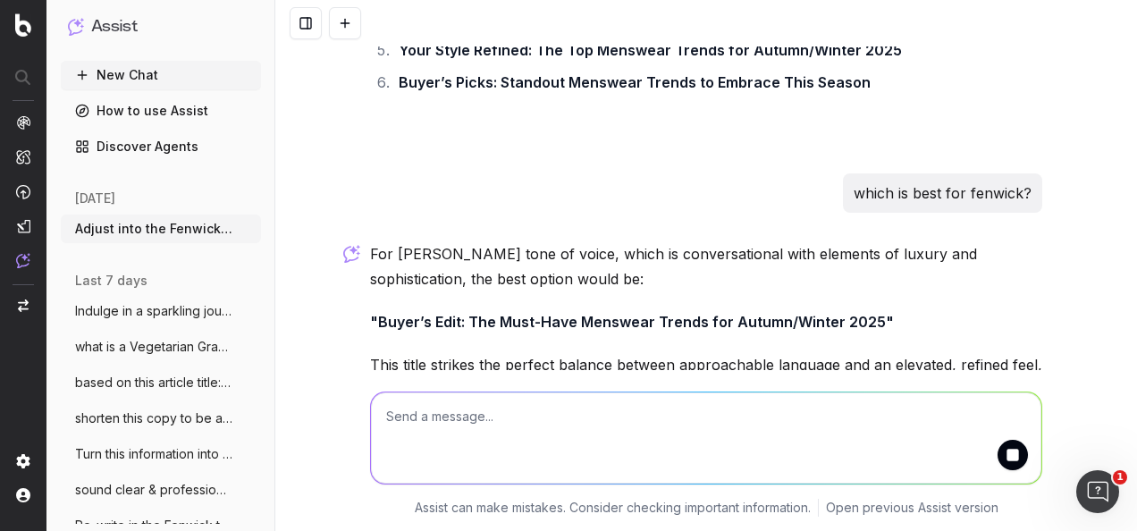
scroll to position [4648, 0]
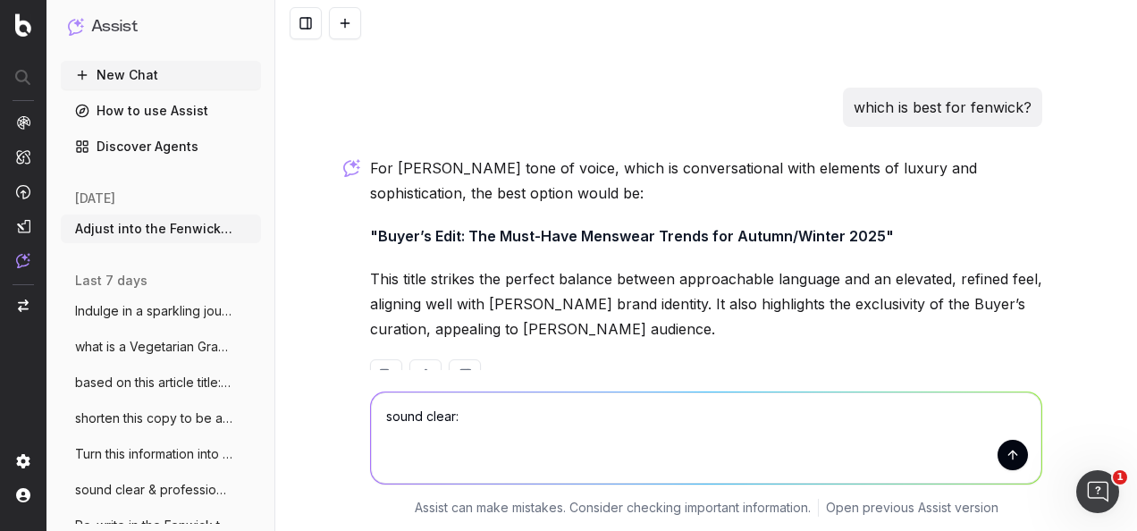
paste textarea "Menswear New in Email article scheduled to send on november 4th - could include…"
type textarea "sound clear: Menswear New in Email article scheduled to send on november 4th - …"
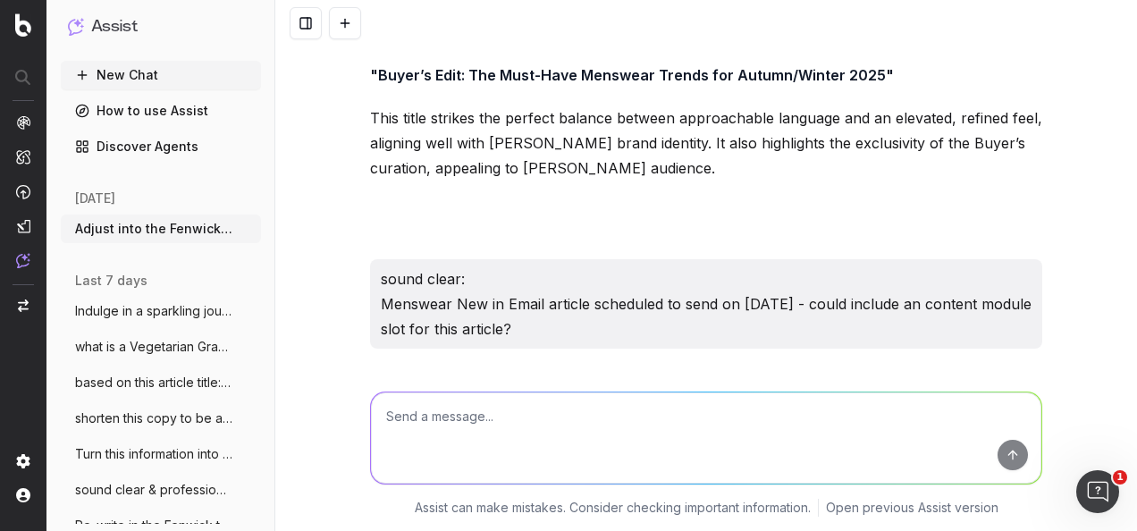
scroll to position [4895, 0]
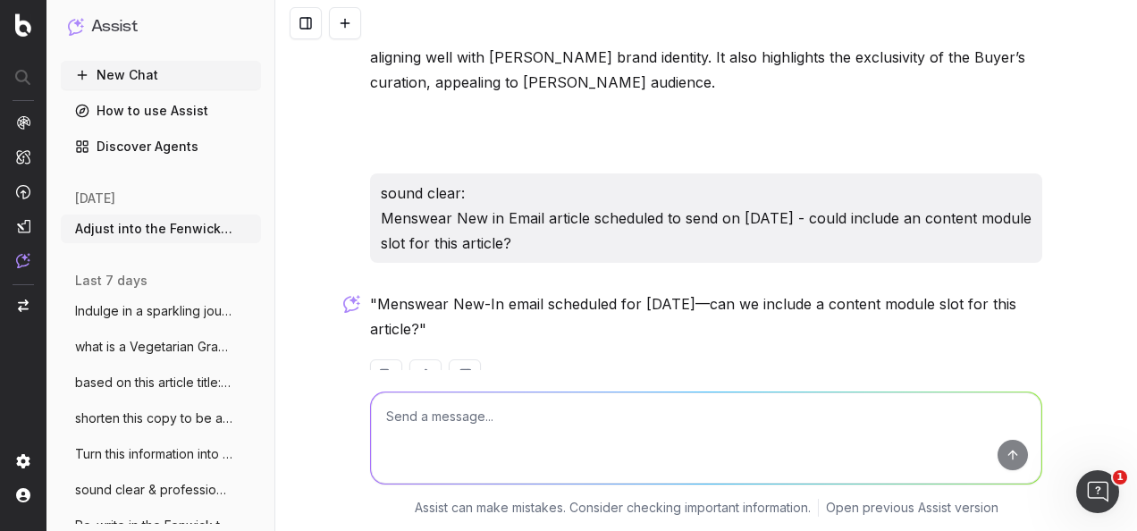
drag, startPoint x: 437, startPoint y: 277, endPoint x: 374, endPoint y: 250, distance: 68.9
click at [374, 291] on p ""Menswear New-In email scheduled for November 4th—can we include a content modu…" at bounding box center [706, 316] width 672 height 50
click at [644, 436] on textarea at bounding box center [706, 437] width 670 height 91
paste textarea "Buyer’s Edit: The Must-Have Menswear Trends for Autumn/Winter 2025 INTRODUCTION…"
type textarea "what's missing, room to optimise more? Buyer’s Edit: The Must-Have Menswear Tre…"
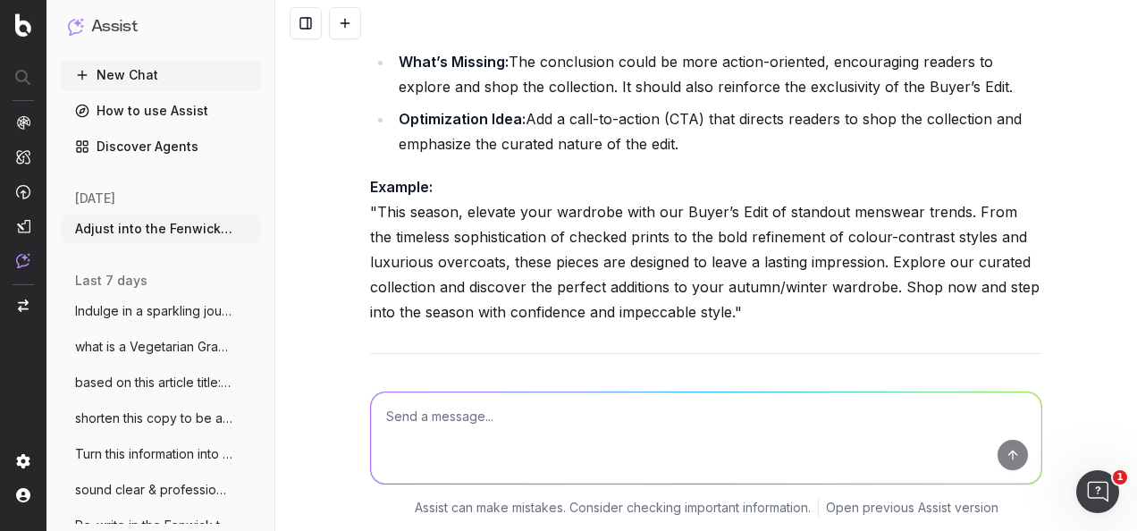
scroll to position [7808, 0]
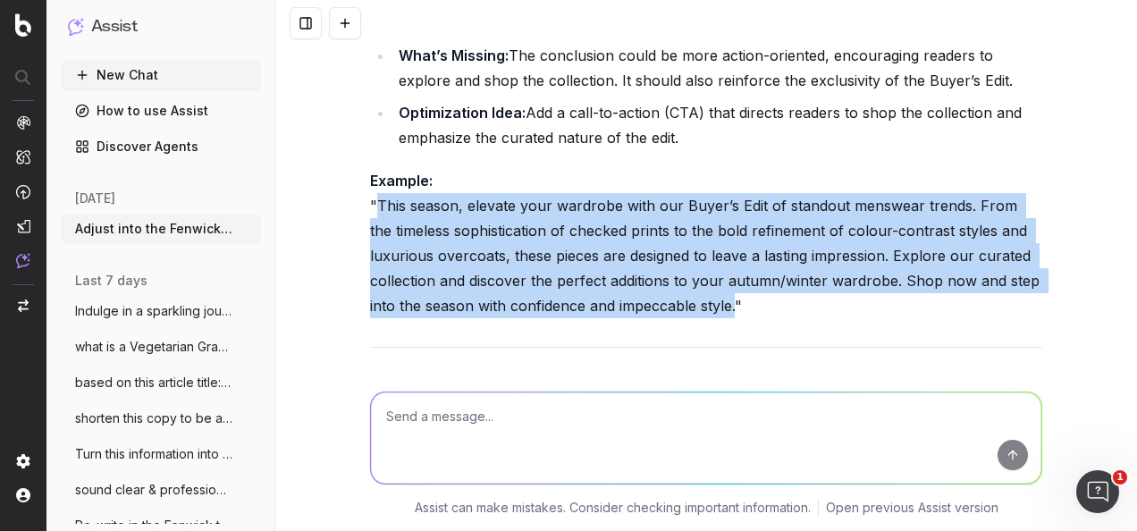
drag, startPoint x: 730, startPoint y: 227, endPoint x: 370, endPoint y: 129, distance: 373.3
click at [370, 168] on p "Example: "This season, elevate your wardrobe with our Buyer’s Edit of standout …" at bounding box center [706, 243] width 672 height 150
drag, startPoint x: 370, startPoint y: 129, endPoint x: 402, endPoint y: 134, distance: 32.6
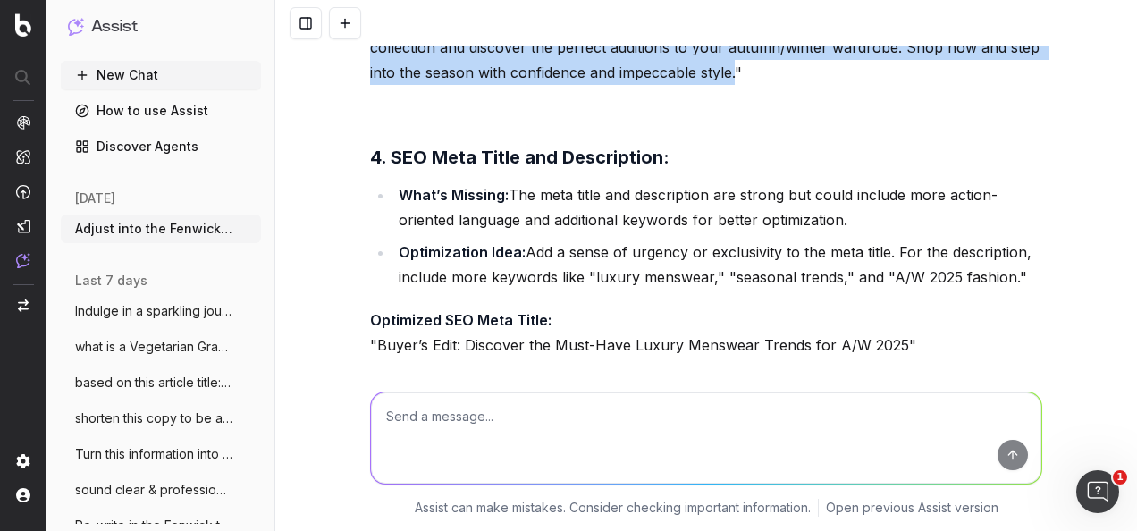
scroll to position [8076, 0]
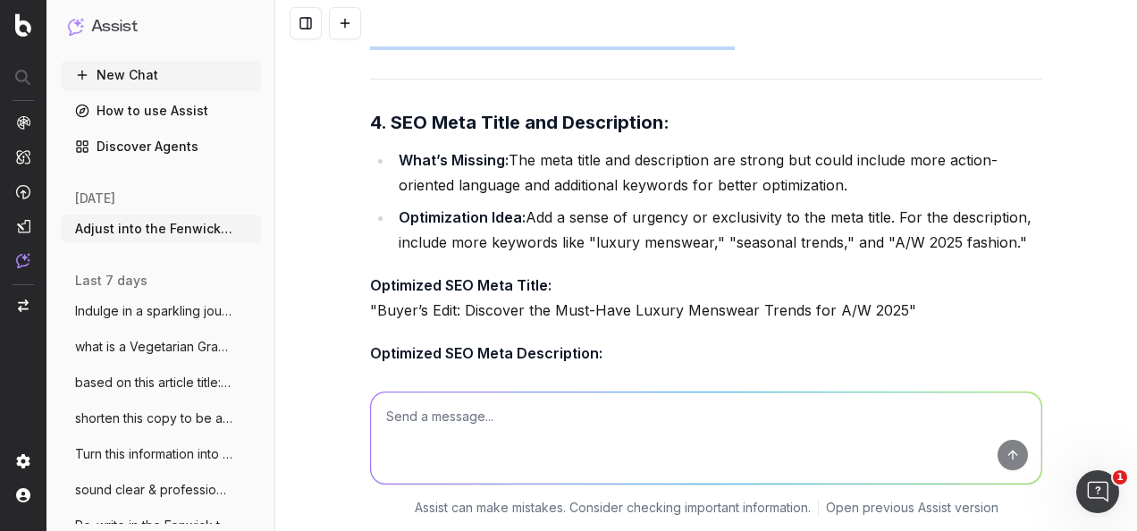
drag, startPoint x: 883, startPoint y: 231, endPoint x: 372, endPoint y: 231, distance: 511.1
click at [372, 273] on p "Optimized SEO Meta Title: "Buyer’s Edit: Discover the Must-Have Luxury Menswear…" at bounding box center [706, 298] width 672 height 50
drag, startPoint x: 372, startPoint y: 231, endPoint x: 391, endPoint y: 231, distance: 19.7
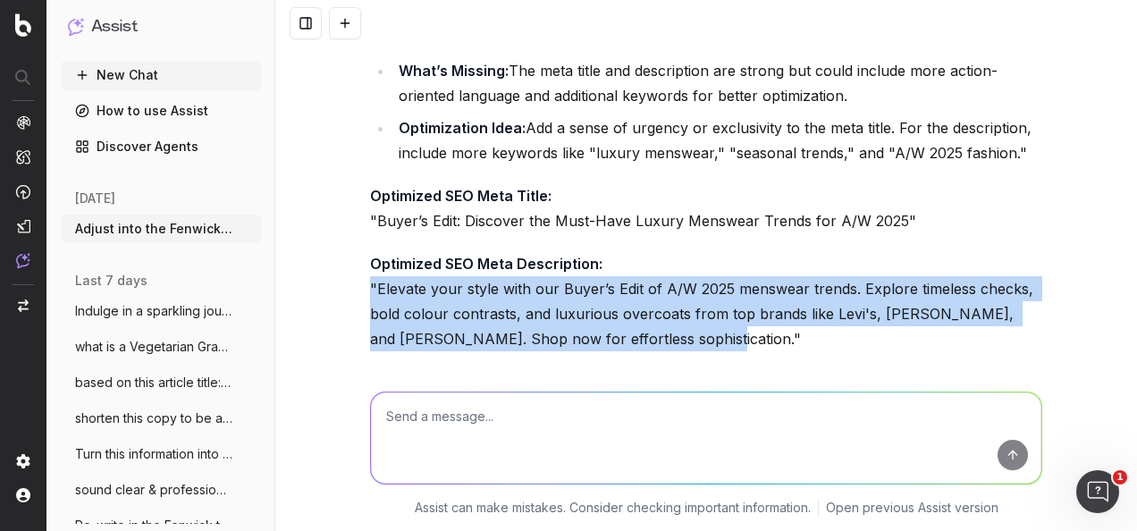
drag, startPoint x: 652, startPoint y: 256, endPoint x: 356, endPoint y: 216, distance: 299.4
drag, startPoint x: 356, startPoint y: 216, endPoint x: 400, endPoint y: 238, distance: 49.6
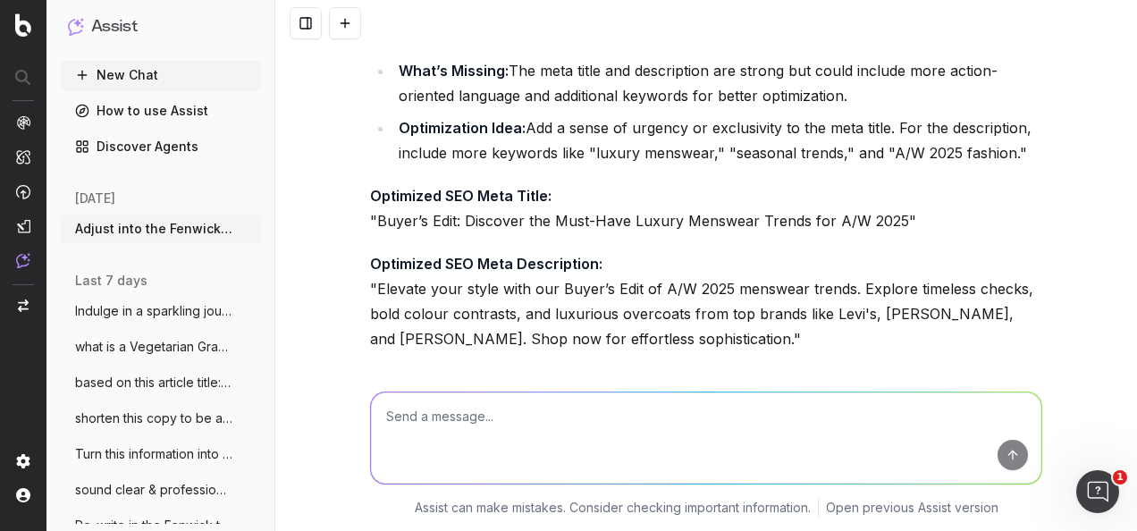
click at [566, 432] on textarea at bounding box center [706, 437] width 670 height 91
paste textarea "sound clear: a Menswear occasionwear email scheduled for october 14th and a Men…"
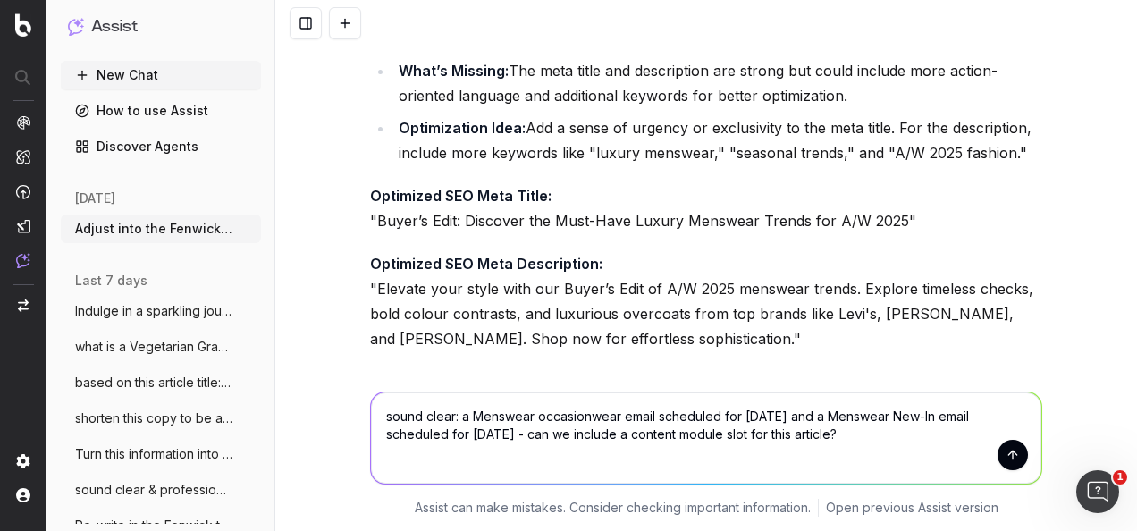
type textarea "sound clear: a Menswear occasionwear email scheduled for october 14th and a Men…"
click at [1019, 456] on button "submit" at bounding box center [1012, 455] width 30 height 30
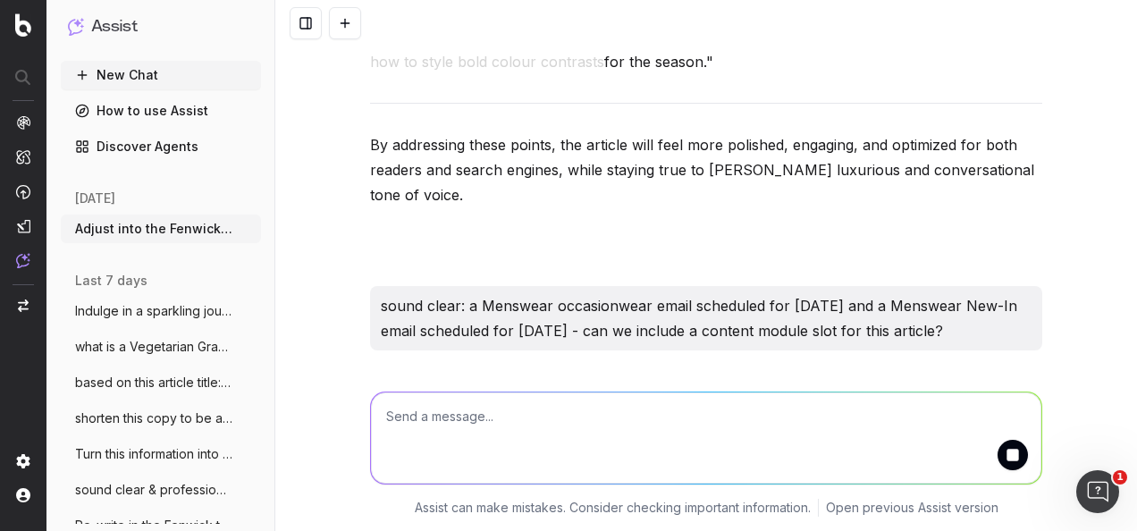
scroll to position [9149, 0]
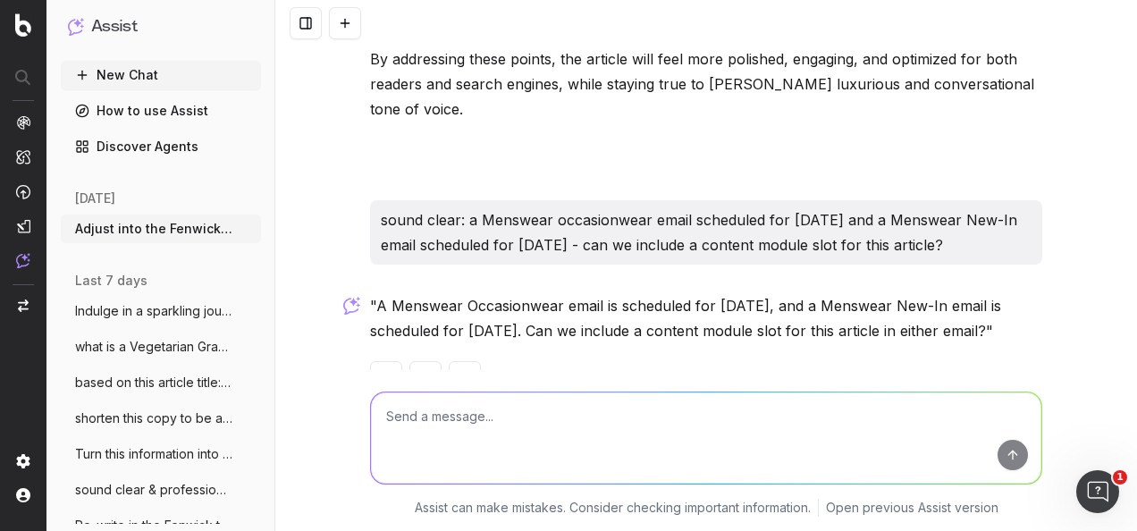
drag, startPoint x: 983, startPoint y: 277, endPoint x: 371, endPoint y: 261, distance: 612.3
click at [371, 293] on p ""A Menswear Occasionwear email is scheduled for October 14th, and a Menswear Ne…" at bounding box center [706, 318] width 672 height 50
click at [628, 456] on textarea at bounding box center [706, 437] width 670 height 91
paste textarea "MENSWEAR TREND 1: CHECKS"
click at [561, 409] on textarea "is this article title seo friendly? MENSWEAR TREND 1: CHECKS" at bounding box center [706, 437] width 670 height 91
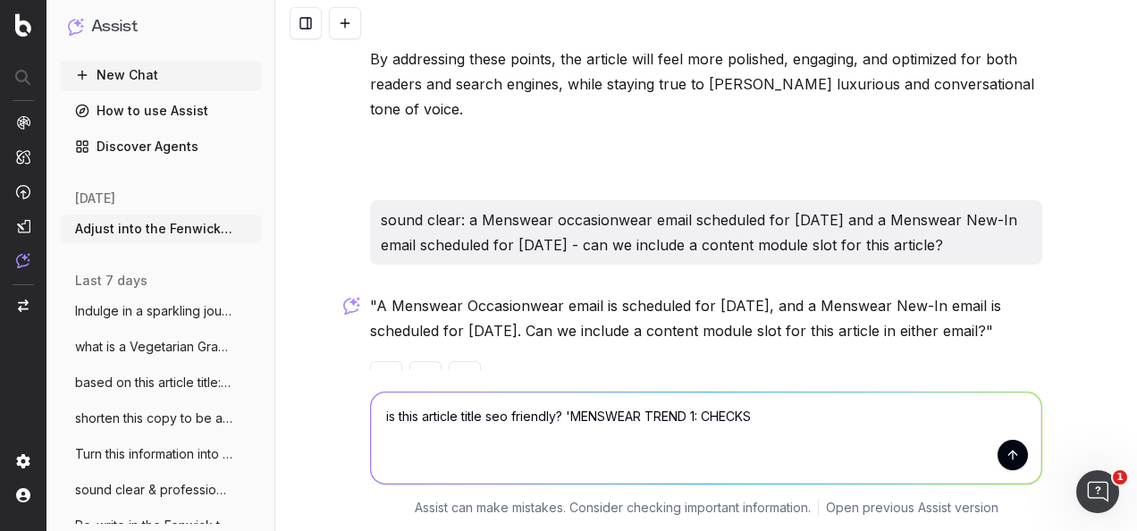
click at [774, 407] on textarea "is this article title seo friendly? 'MENSWEAR TREND 1: CHECKS" at bounding box center [706, 437] width 670 height 91
type textarea "is this article title seo friendly? 'MENSWEAR TREND 1: CHECKS'"
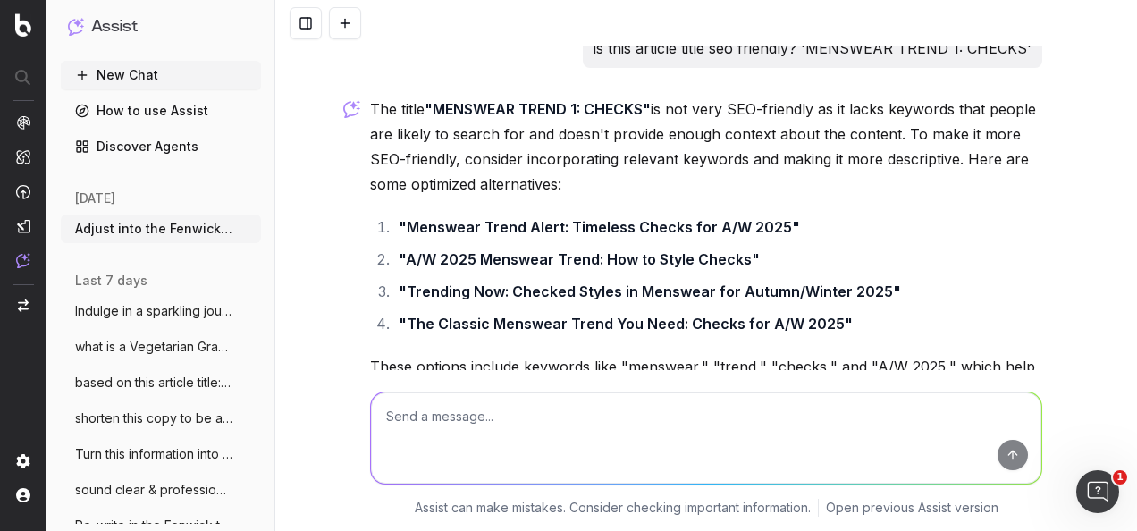
scroll to position [9602, 0]
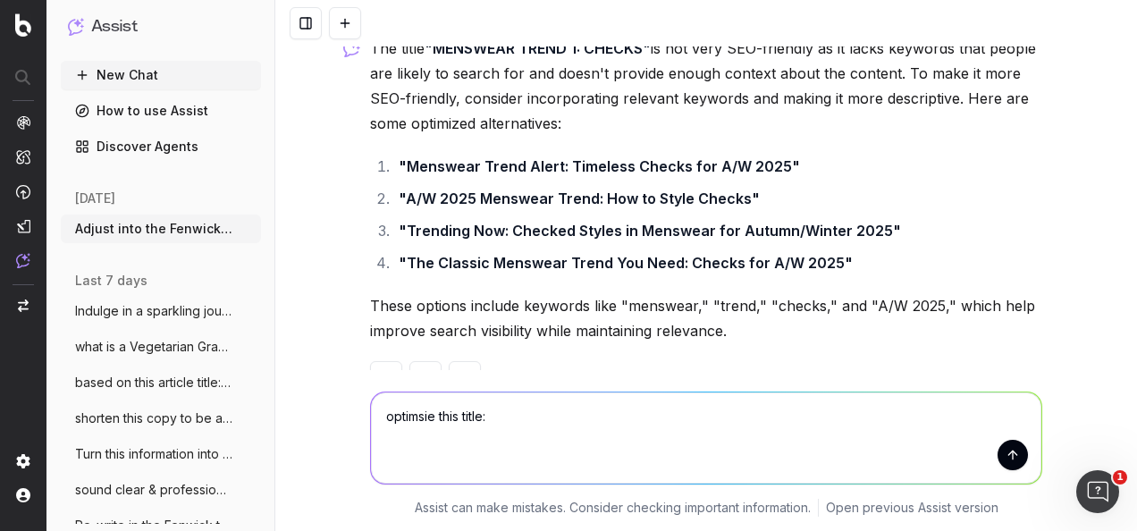
paste textarea "MENSWEAR TREND 1: CHECKS"
drag, startPoint x: 493, startPoint y: 409, endPoint x: 529, endPoint y: 442, distance: 48.7
click at [493, 409] on textarea "optimsie this title: MENSWEAR TREND 1: CHECKS" at bounding box center [706, 437] width 670 height 91
click at [699, 420] on textarea "optimsie this title: 'MENSWEAR TREND 1: CHECKS" at bounding box center [706, 437] width 670 height 91
type textarea "optimsie this title: 'MENSWEAR TREND 1: CHECKS'"
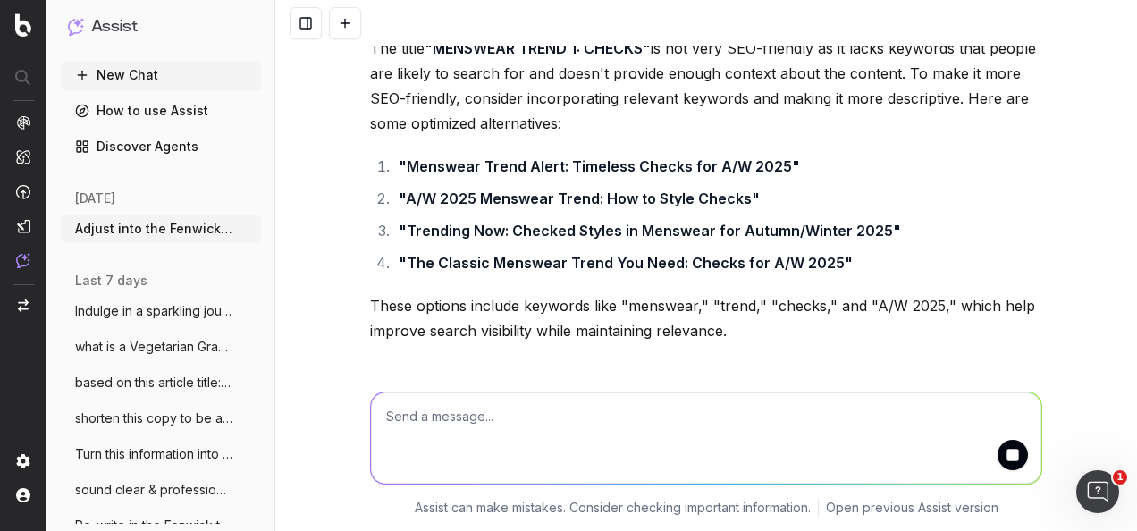
scroll to position [9695, 0]
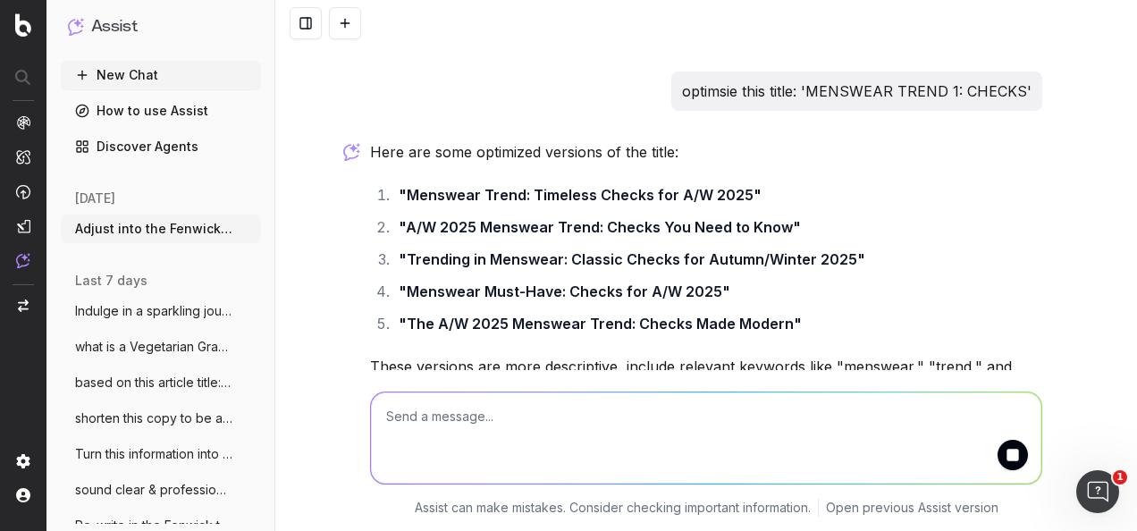
click at [621, 290] on div "Here are some optimized versions of the title: "Menswear Trend: Timeless Checks…" at bounding box center [706, 280] width 672 height 282
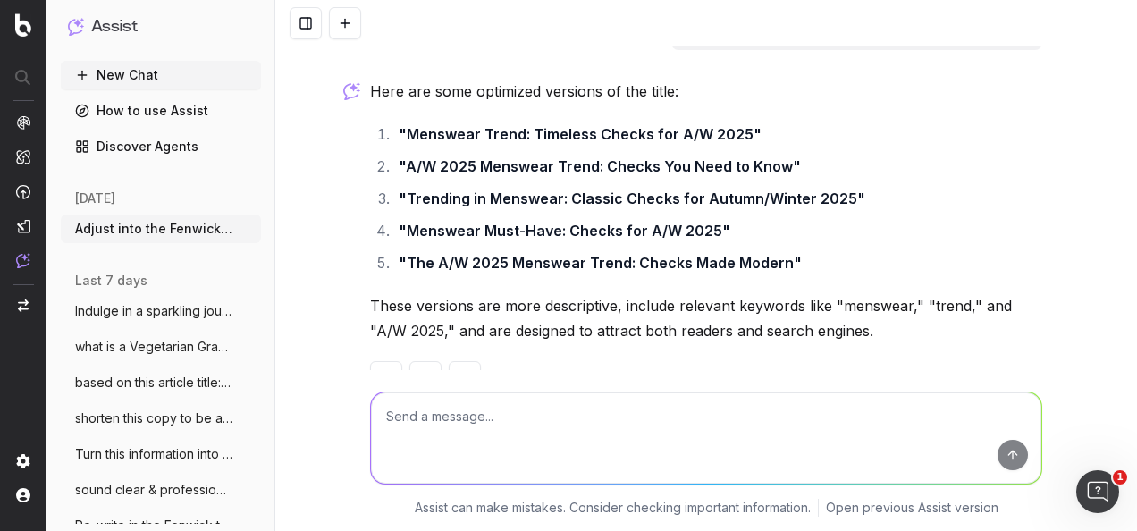
click at [695, 432] on textarea at bounding box center [706, 437] width 670 height 91
type textarea "include it being a trend 1"
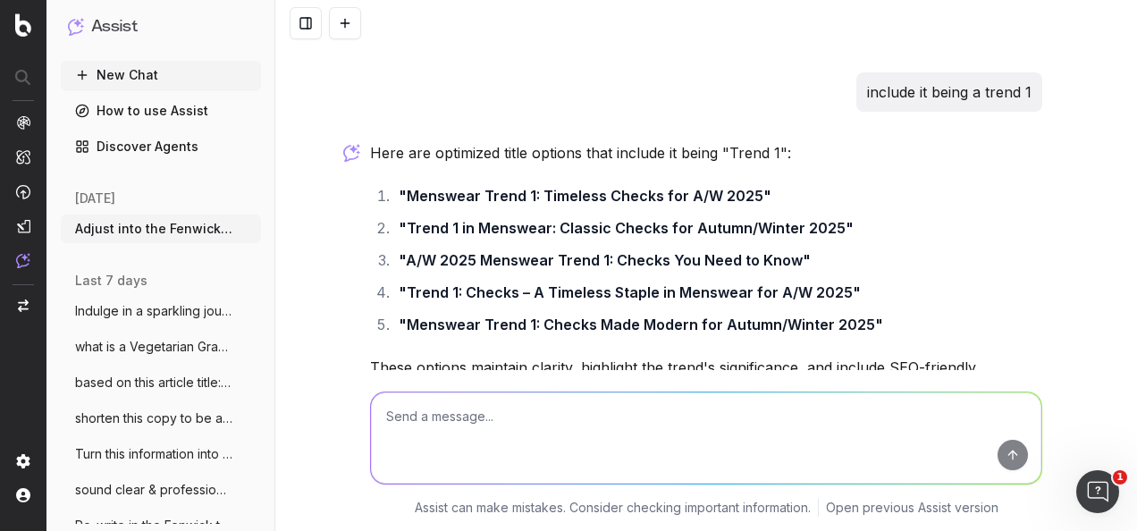
scroll to position [10335, 0]
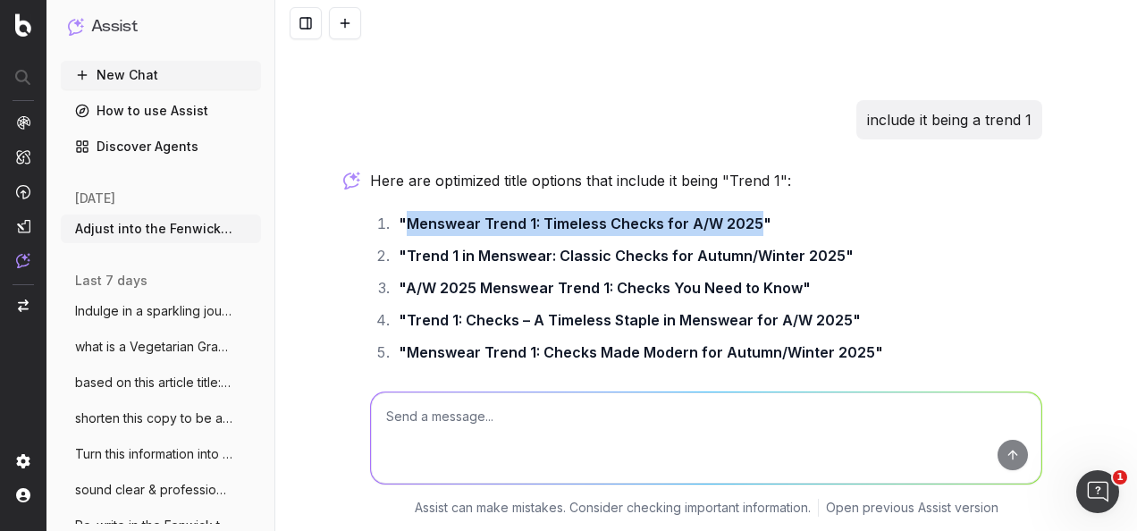
drag, startPoint x: 746, startPoint y: 169, endPoint x: 399, endPoint y: 169, distance: 346.7
click at [399, 214] on strong ""Menswear Trend 1: Timeless Checks for A/W 2025"" at bounding box center [585, 223] width 373 height 18
drag, startPoint x: 399, startPoint y: 169, endPoint x: 448, endPoint y: 175, distance: 48.7
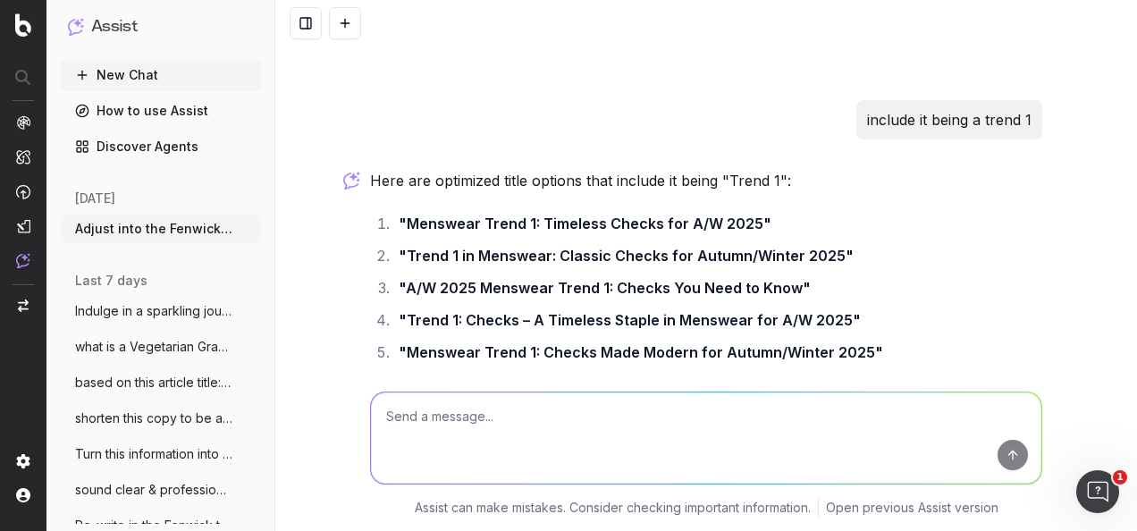
click at [534, 450] on textarea at bounding box center [706, 437] width 670 height 91
paste textarea "MENSWEAR TREND 2: COLOUR CONTRAST"
type textarea "optimise this title keeping trend 2 in the copy: MENSWEAR TREND 2: COLOUR CONTR…"
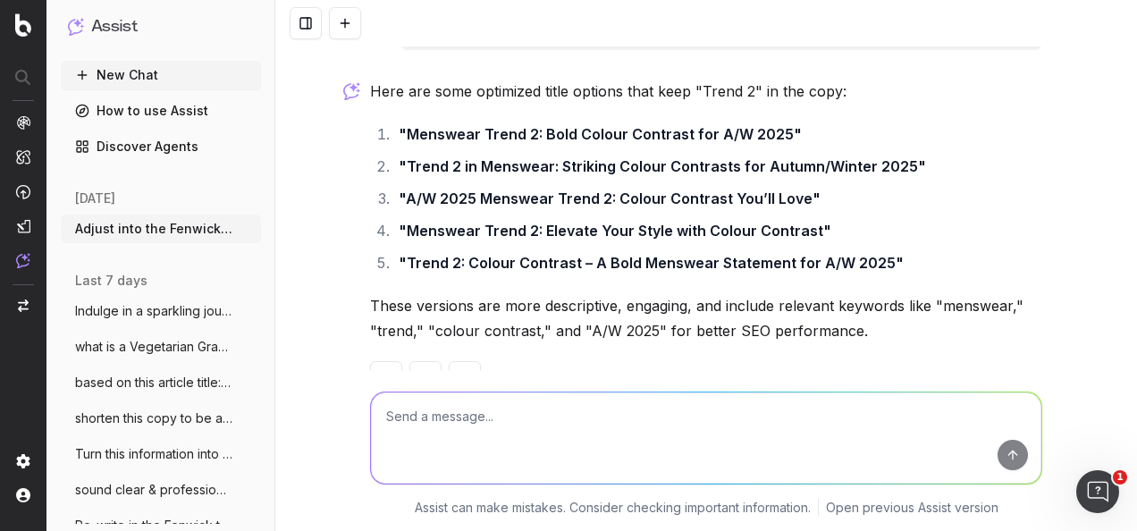
click at [617, 245] on div "Here are some optimized title options that keep "Trend 2" in the copy: "Menswea…" at bounding box center [706, 250] width 672 height 343
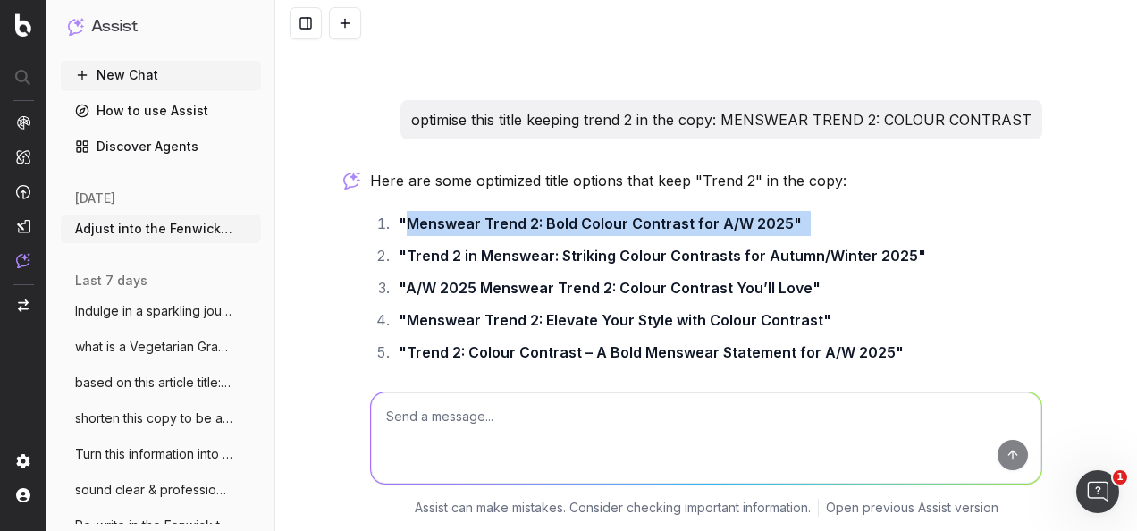
drag, startPoint x: 800, startPoint y: 165, endPoint x: 401, endPoint y: 169, distance: 398.6
click at [401, 211] on li ""Menswear Trend 2: Bold Colour Contrast for A/W 2025"" at bounding box center [717, 223] width 649 height 25
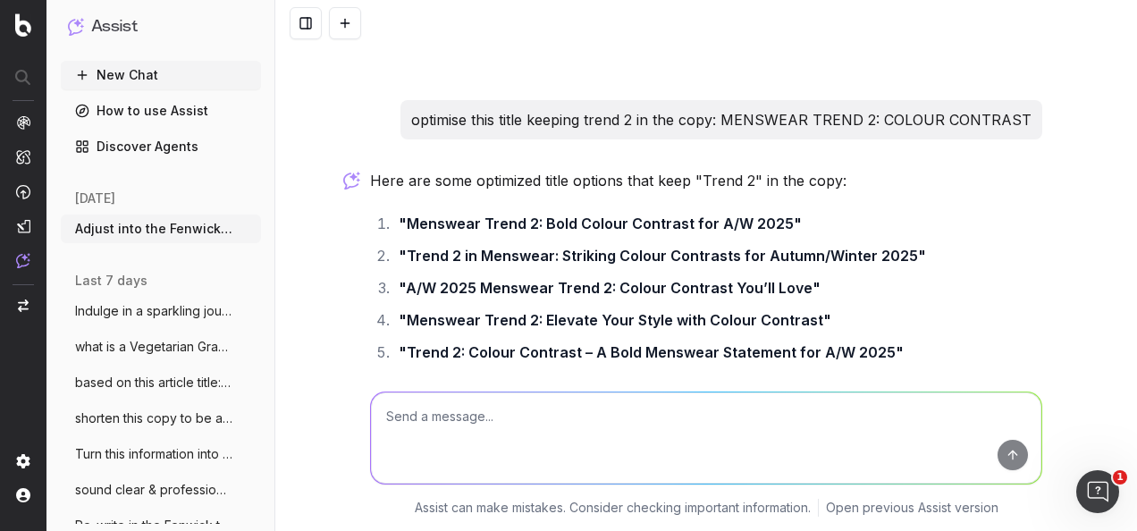
click at [571, 456] on textarea at bounding box center [706, 437] width 670 height 91
paste textarea "MENSWEAR TREND 3: OVERCOATS"
type textarea "optimise this title: MENSWEAR TREND 3: OVERCOATS"
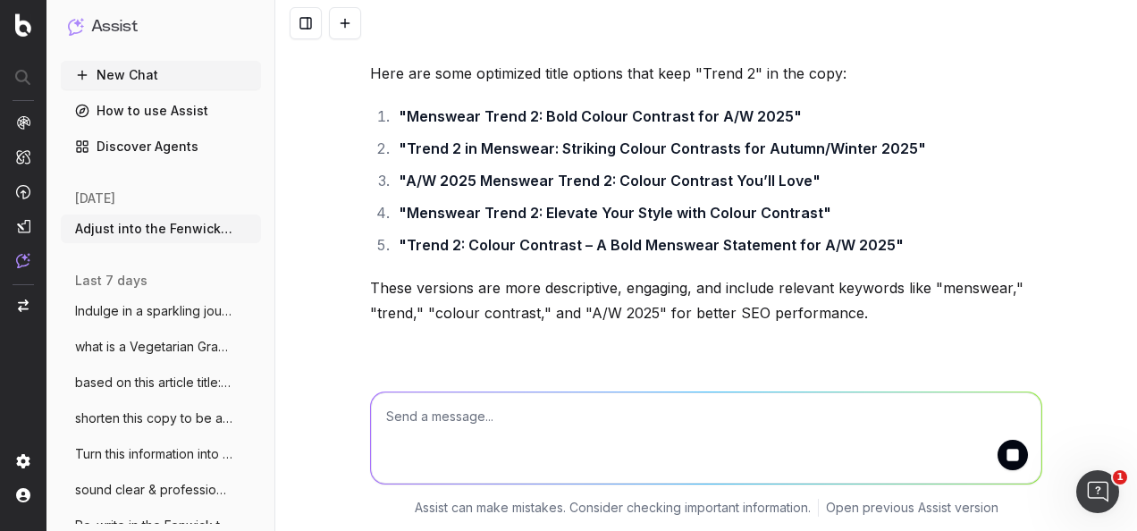
scroll to position [10929, 0]
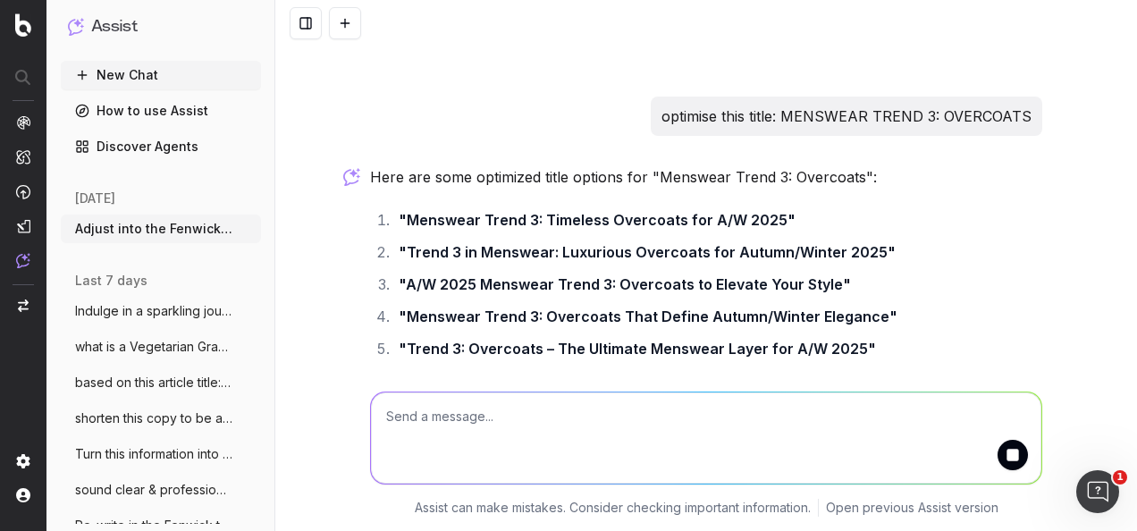
click at [701, 307] on strong ""Menswear Trend 3: Overcoats That Define Autumn/Winter Elegance"" at bounding box center [648, 316] width 499 height 18
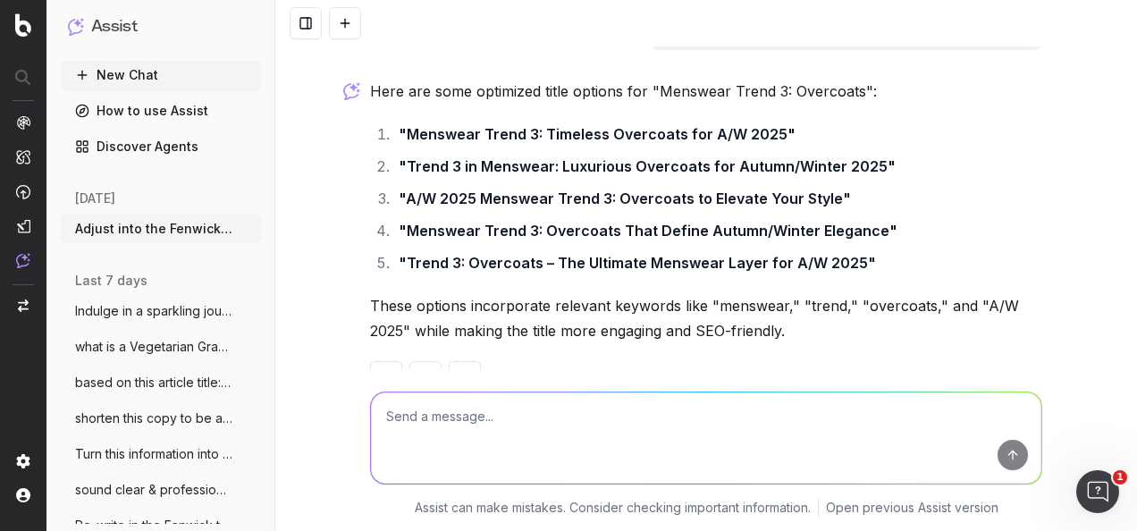
scroll to position [11068, 0]
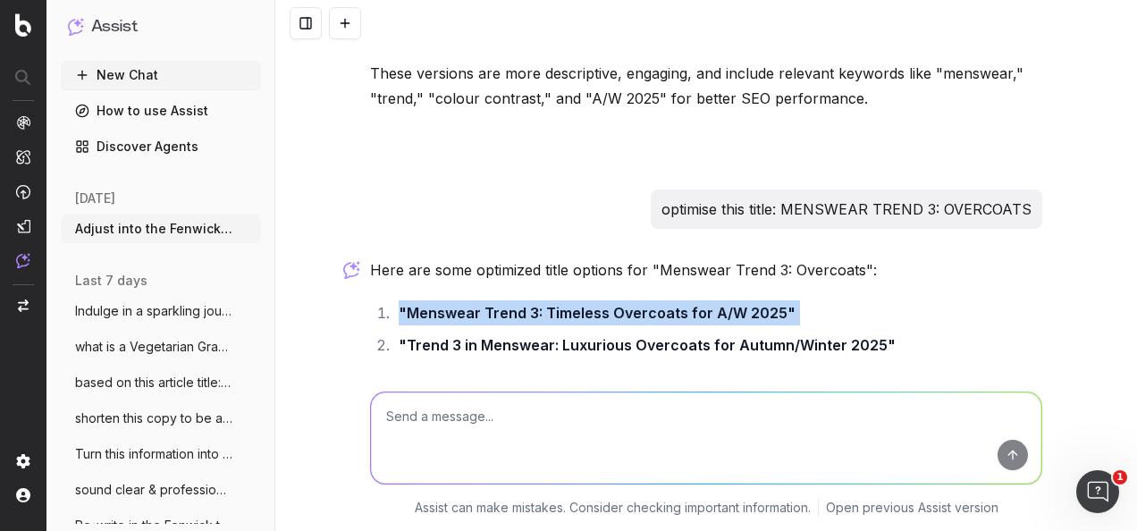
drag, startPoint x: 782, startPoint y: 259, endPoint x: 393, endPoint y: 258, distance: 388.7
click at [393, 300] on li ""Menswear Trend 3: Timeless Overcoats for A/W 2025"" at bounding box center [717, 312] width 649 height 25
drag, startPoint x: 393, startPoint y: 258, endPoint x: 417, endPoint y: 256, distance: 24.2
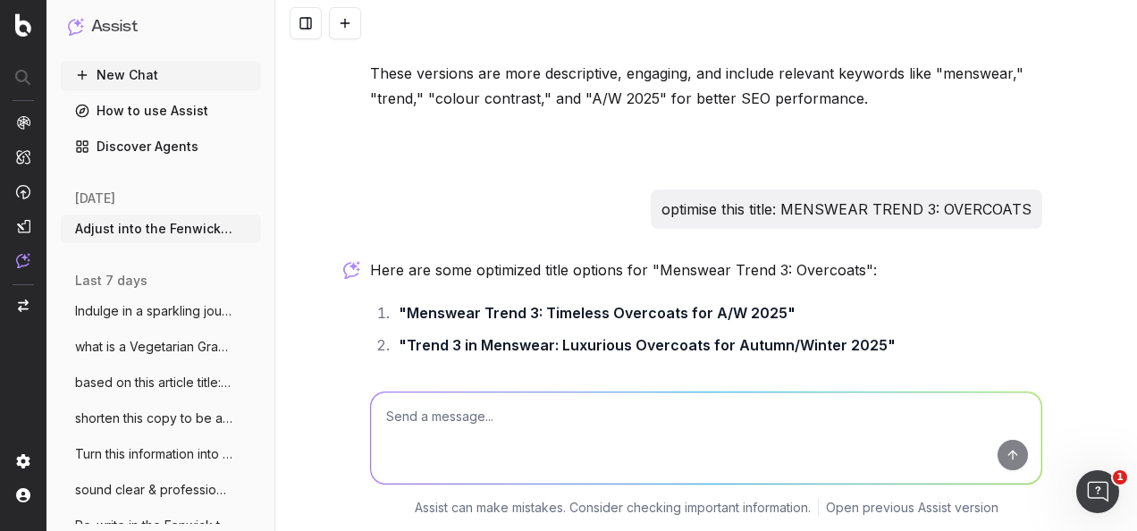
click at [563, 418] on textarea at bounding box center [706, 437] width 670 height 91
paste textarea "Buyer’s Edit: The Must-Have Menswear Trends for Autumn/Winter 2025 Introduction…"
type textarea "is this seo friendly? Buyer’s Edit: The Must-Have Menswear Trends for Autumn/Wi…"
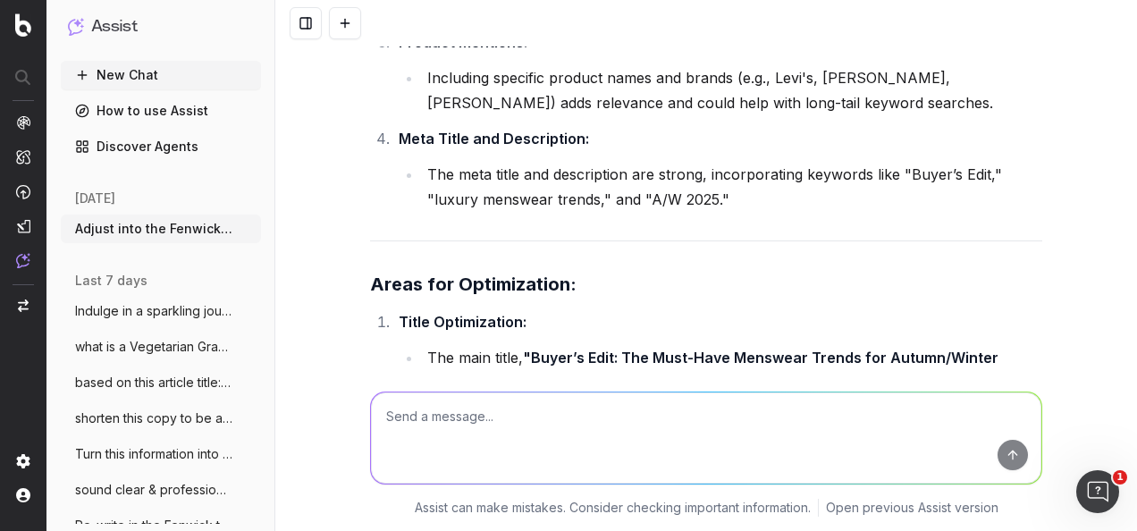
scroll to position [13456, 0]
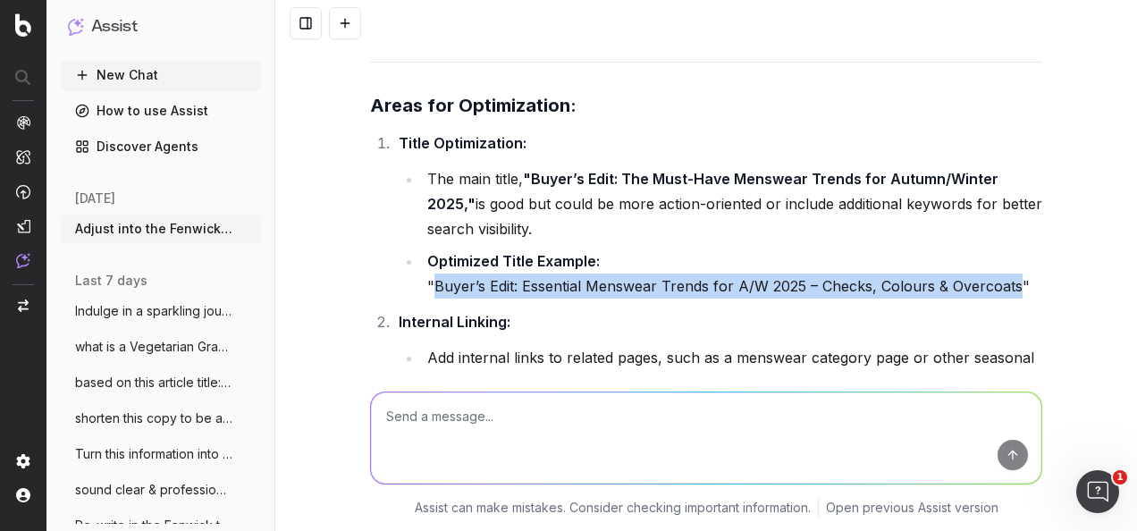
drag, startPoint x: 1008, startPoint y: 231, endPoint x: 424, endPoint y: 233, distance: 583.5
click at [424, 248] on li "Optimized Title Example: "Buyer’s Edit: Essential Menswear Trends for A/W 2025 …" at bounding box center [732, 273] width 620 height 50
drag, startPoint x: 424, startPoint y: 233, endPoint x: 443, endPoint y: 234, distance: 18.8
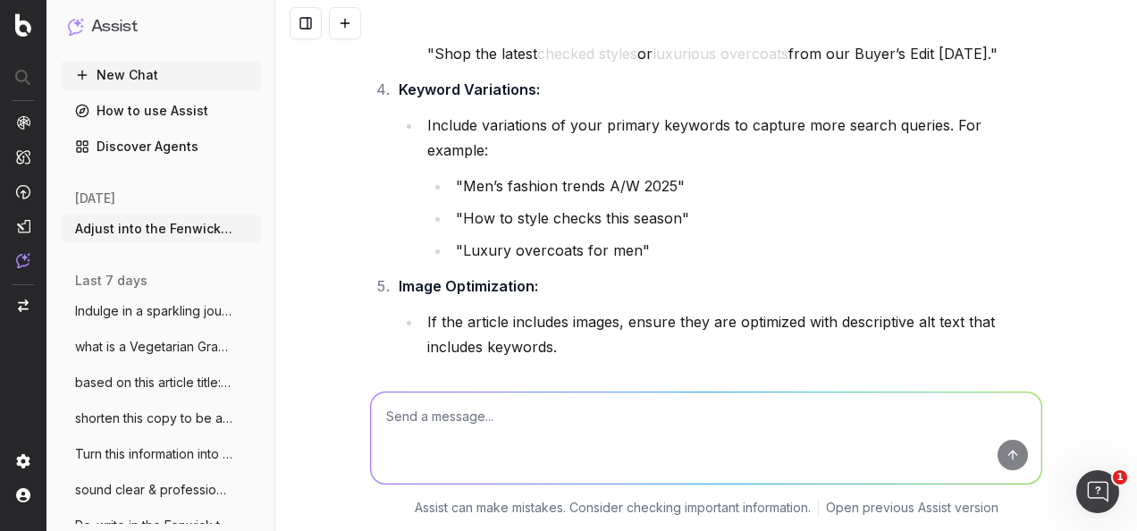
scroll to position [13992, 0]
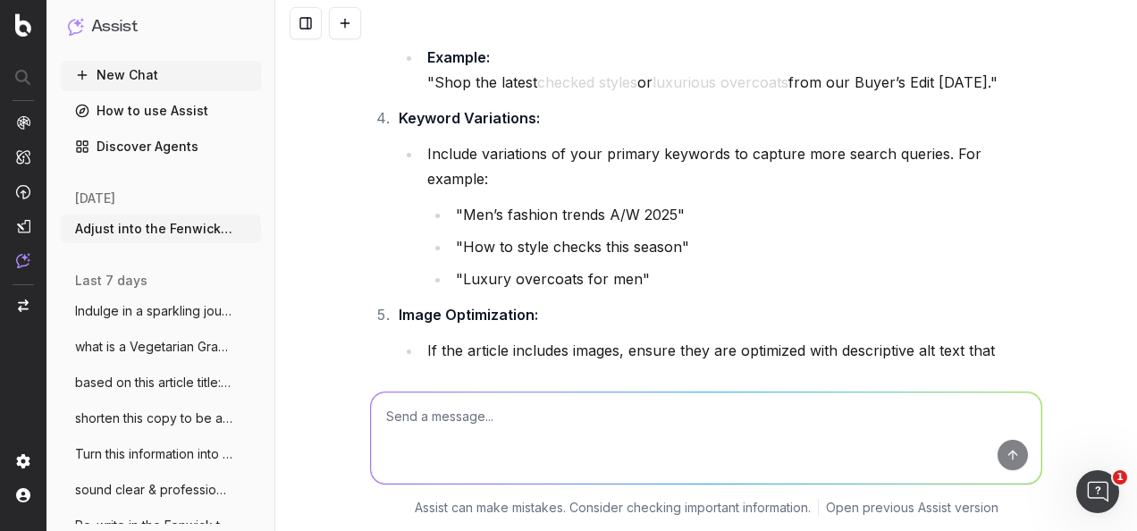
click at [575, 453] on textarea at bounding box center [706, 437] width 670 height 91
paste textarea "Introduction: This season, refresh your wardrobe with trending menswear pieces.…"
type textarea "update to include a nod to autumn and winter: Introduction: This season, refres…"
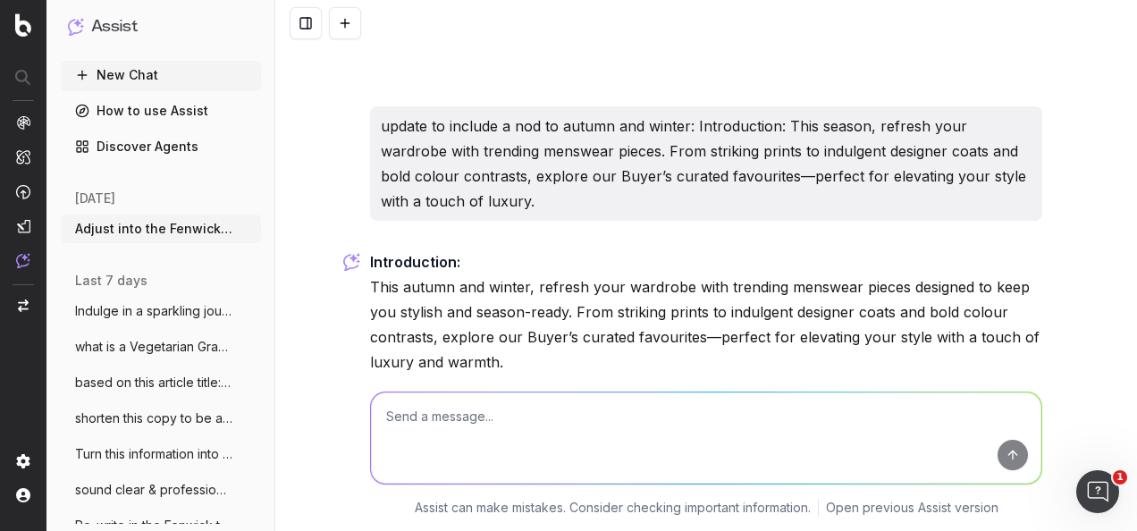
scroll to position [15066, 0]
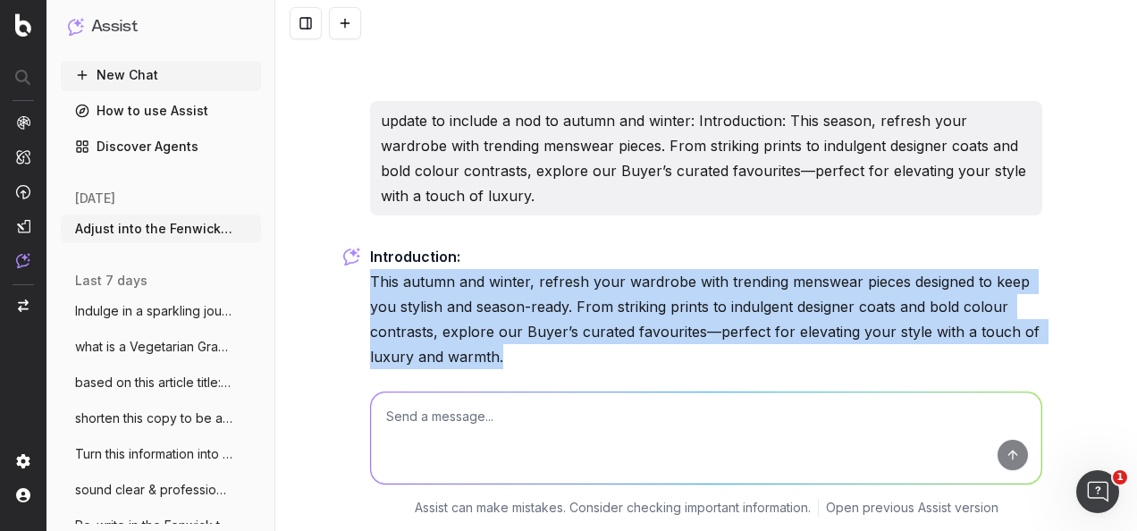
drag, startPoint x: 513, startPoint y: 282, endPoint x: 363, endPoint y: 206, distance: 168.2
click at [370, 244] on p "Introduction: This autumn and winter, refresh your wardrobe with trending mensw…" at bounding box center [706, 306] width 672 height 125
drag, startPoint x: 363, startPoint y: 206, endPoint x: 395, endPoint y: 215, distance: 33.4
